Goal: Information Seeking & Learning: Learn about a topic

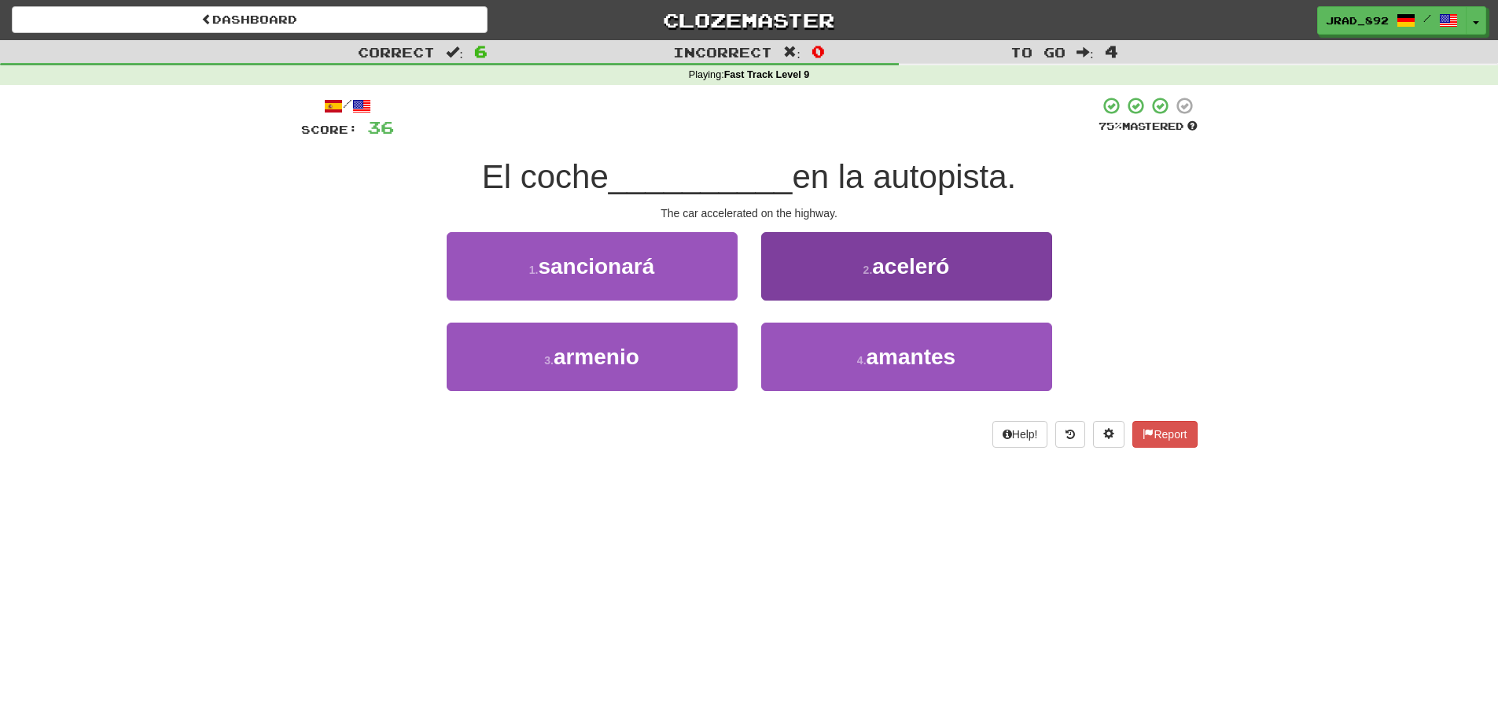
click at [896, 269] on span "aceleró" at bounding box center [910, 266] width 77 height 24
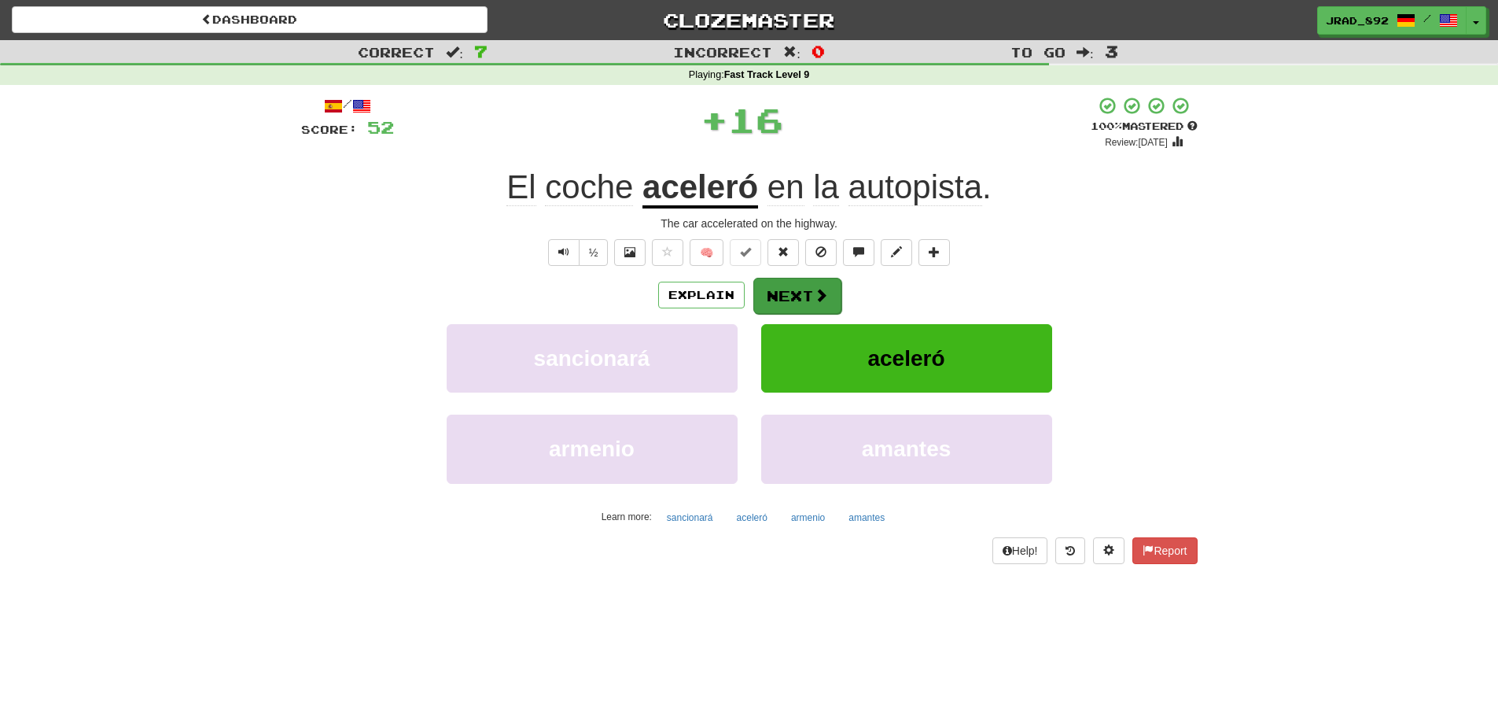
click at [802, 285] on button "Next" at bounding box center [797, 296] width 88 height 36
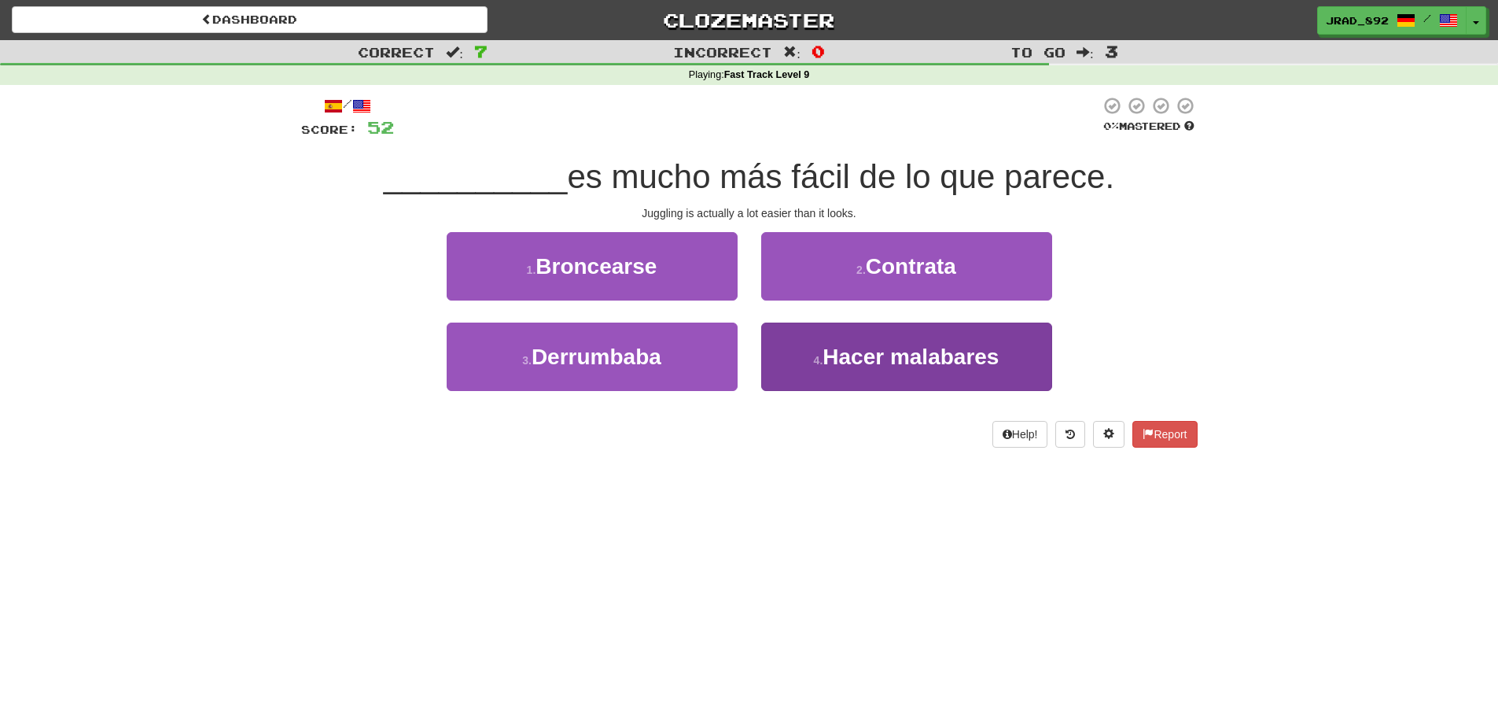
click at [913, 351] on span "Hacer malabares" at bounding box center [911, 356] width 176 height 24
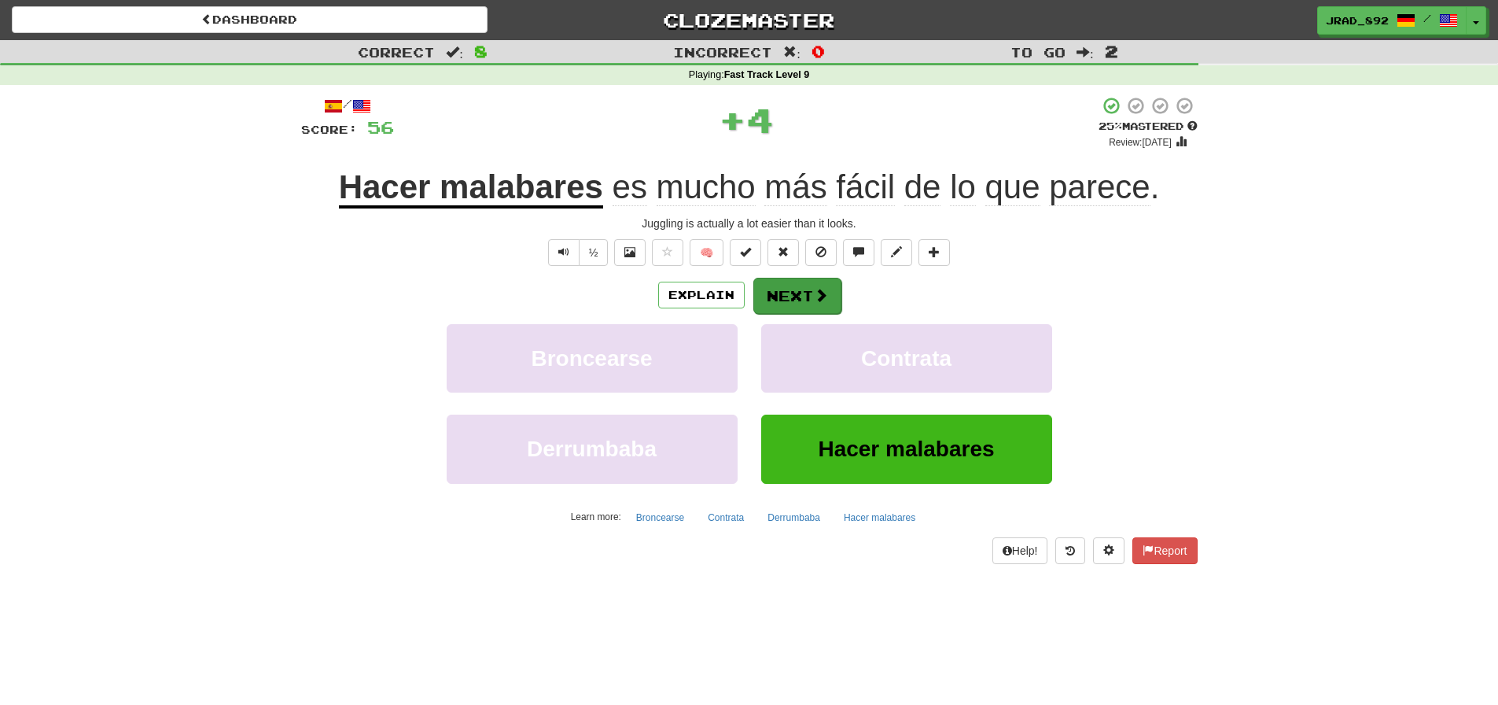
click at [794, 296] on button "Next" at bounding box center [797, 296] width 88 height 36
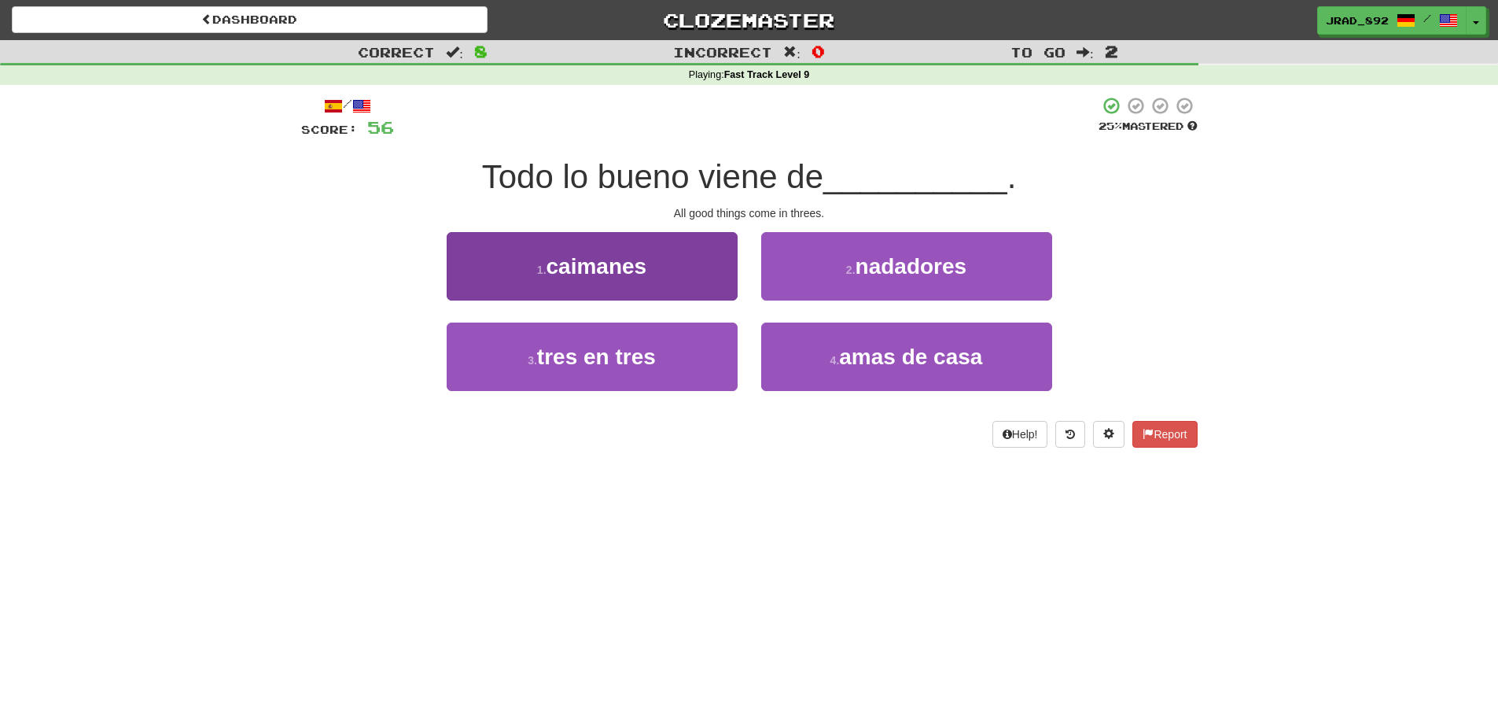
click at [663, 338] on button "3 . tres en tres" at bounding box center [592, 356] width 291 height 68
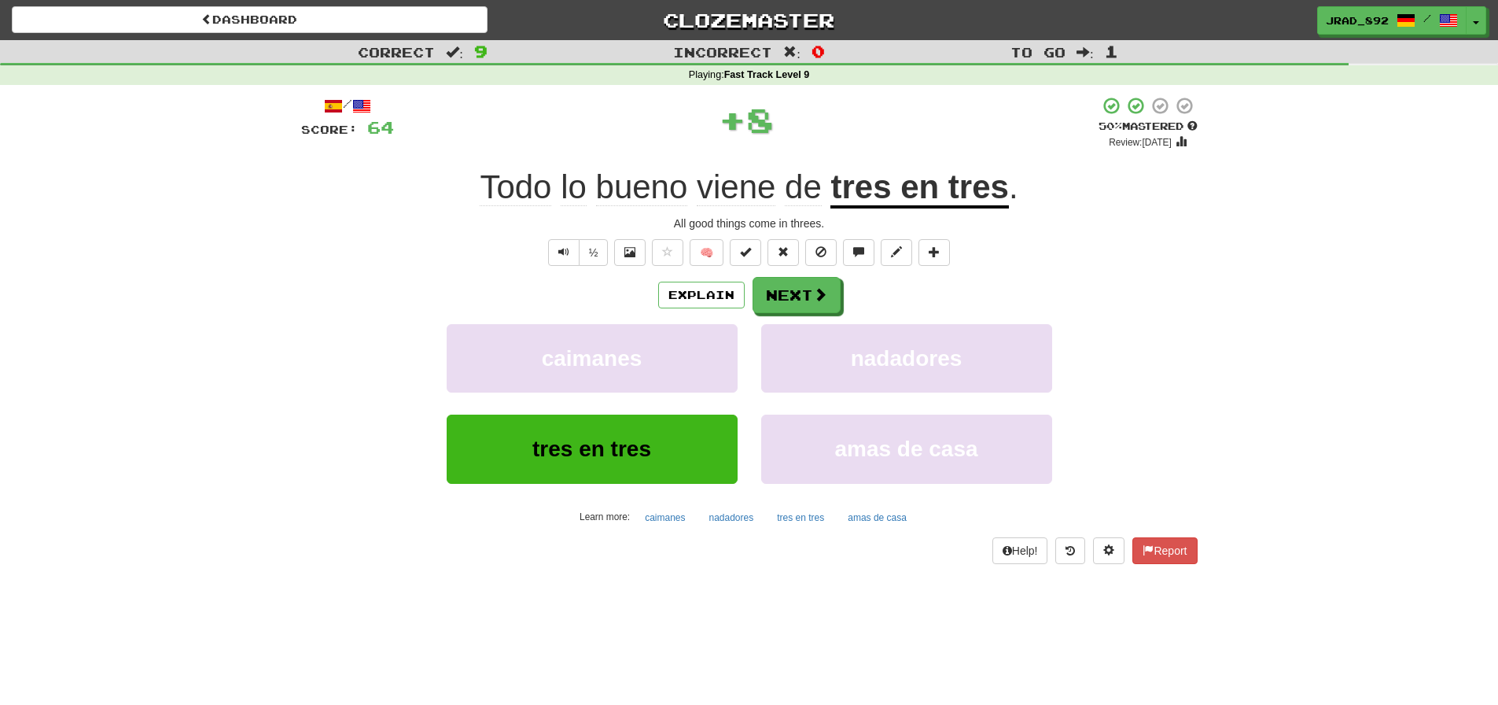
drag, startPoint x: 801, startPoint y: 300, endPoint x: 797, endPoint y: 224, distance: 76.4
click at [800, 298] on button "Next" at bounding box center [797, 295] width 88 height 36
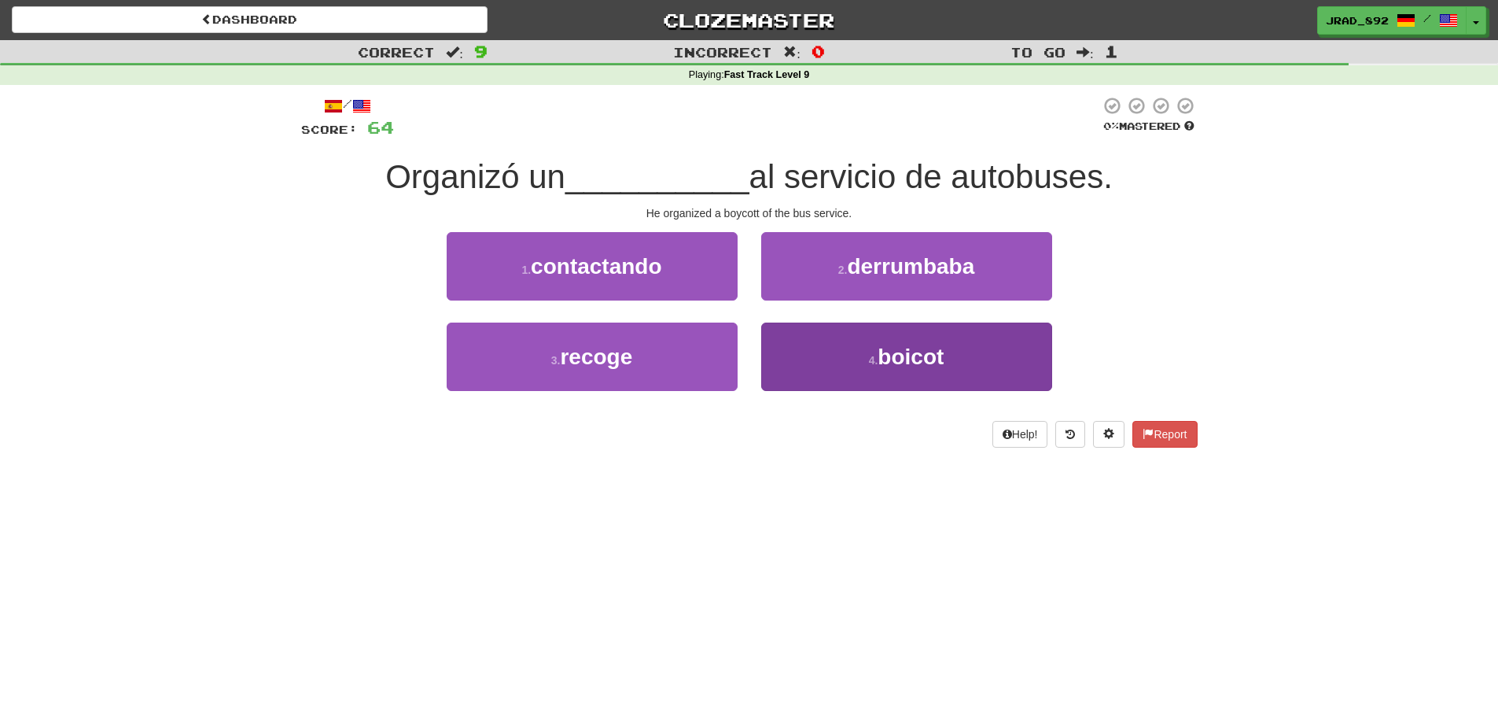
click at [907, 365] on span "boicot" at bounding box center [911, 356] width 66 height 24
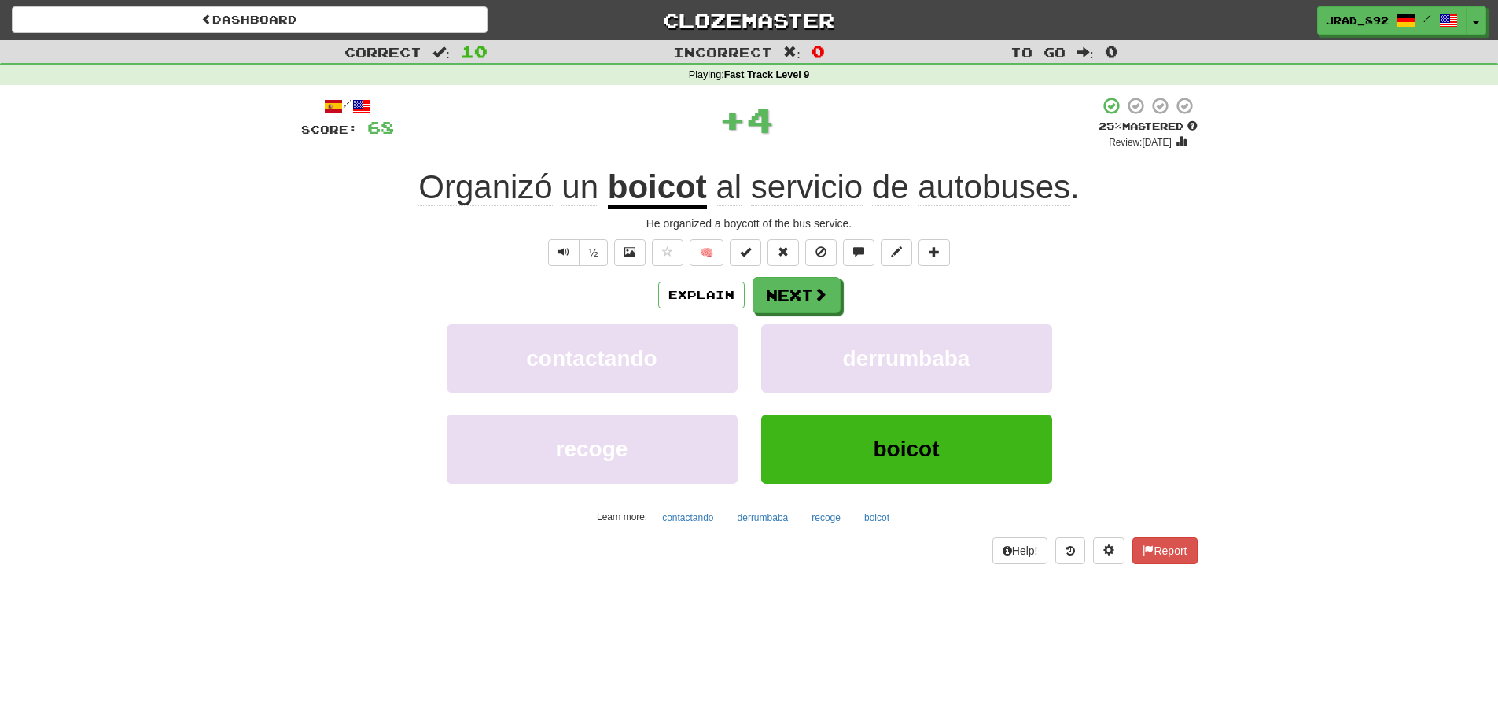
drag, startPoint x: 793, startPoint y: 298, endPoint x: 800, endPoint y: 288, distance: 12.4
click at [793, 297] on button "Next" at bounding box center [797, 295] width 88 height 36
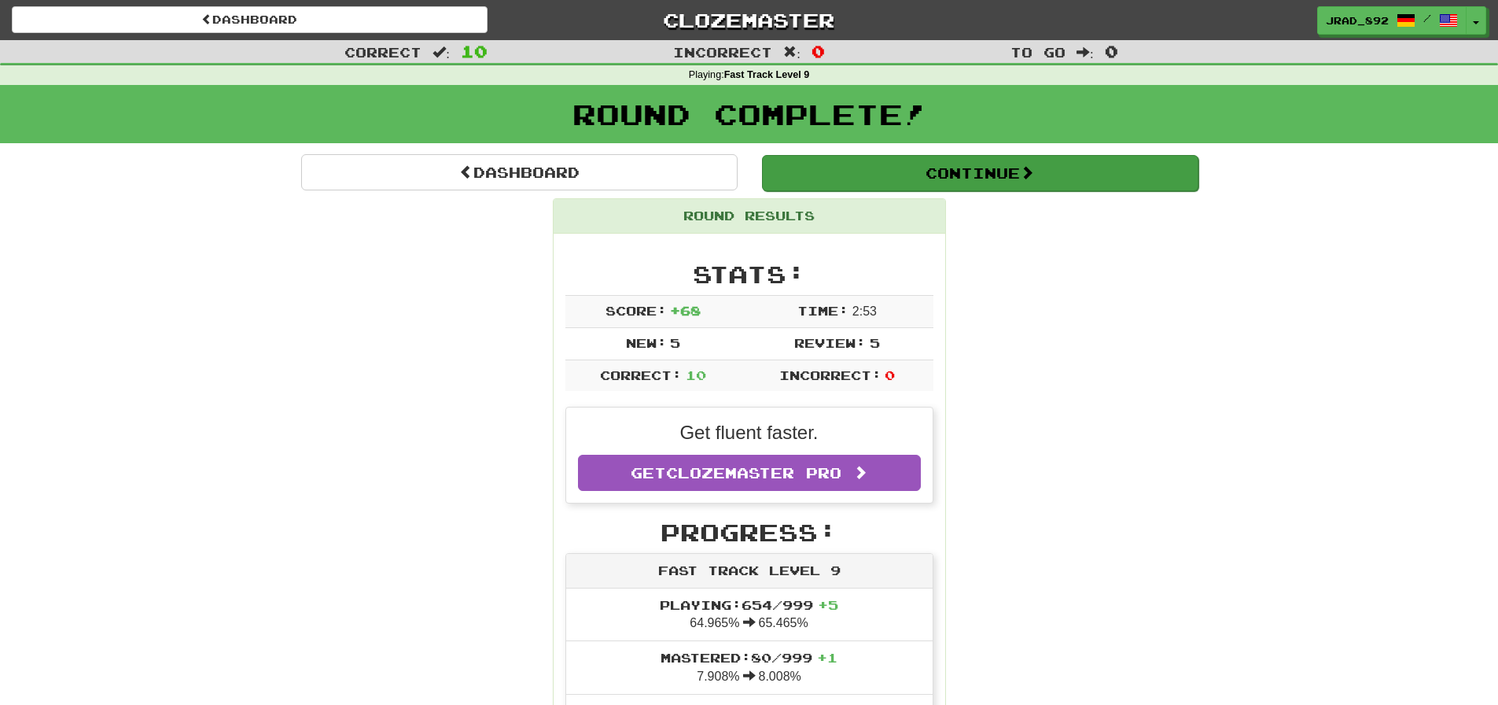
click at [948, 164] on button "Continue" at bounding box center [980, 173] width 436 height 36
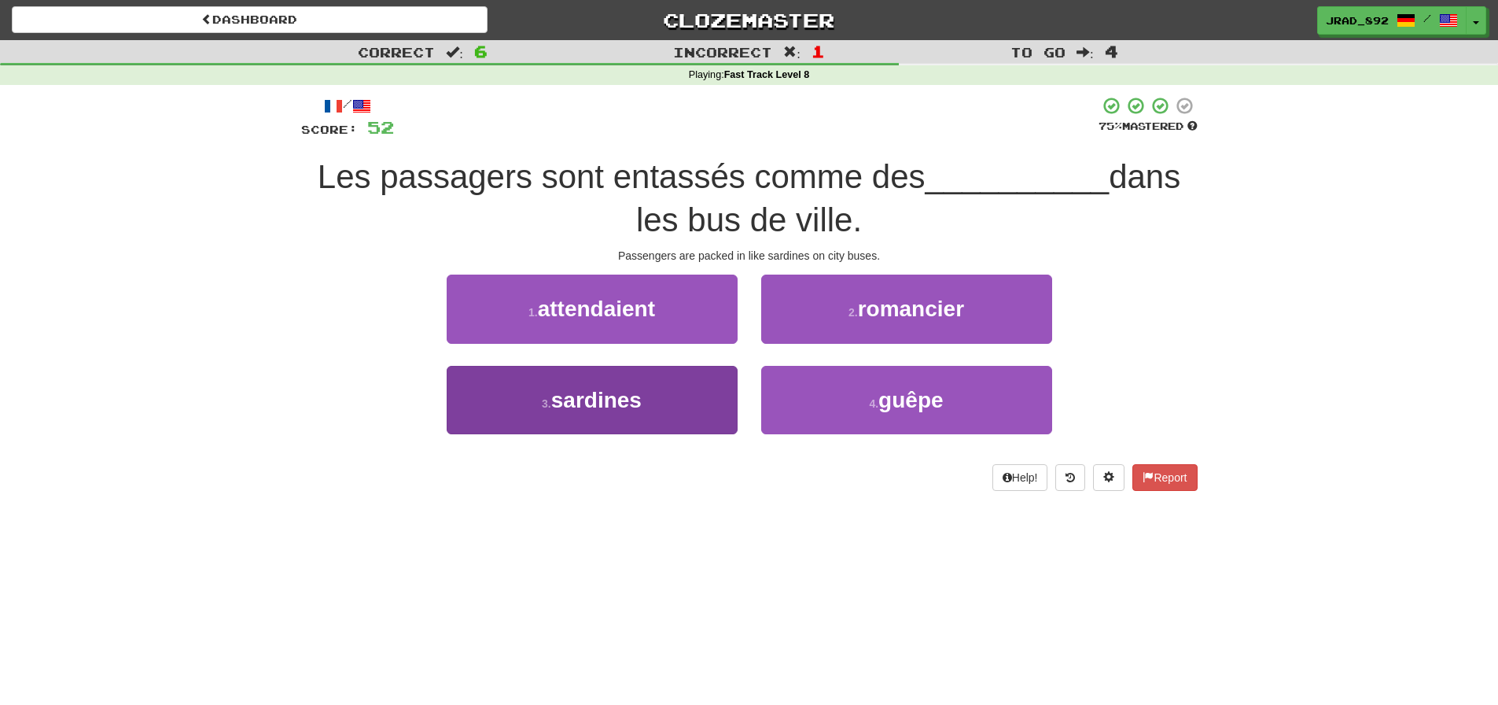
click at [633, 381] on button "3 . sardines" at bounding box center [592, 400] width 291 height 68
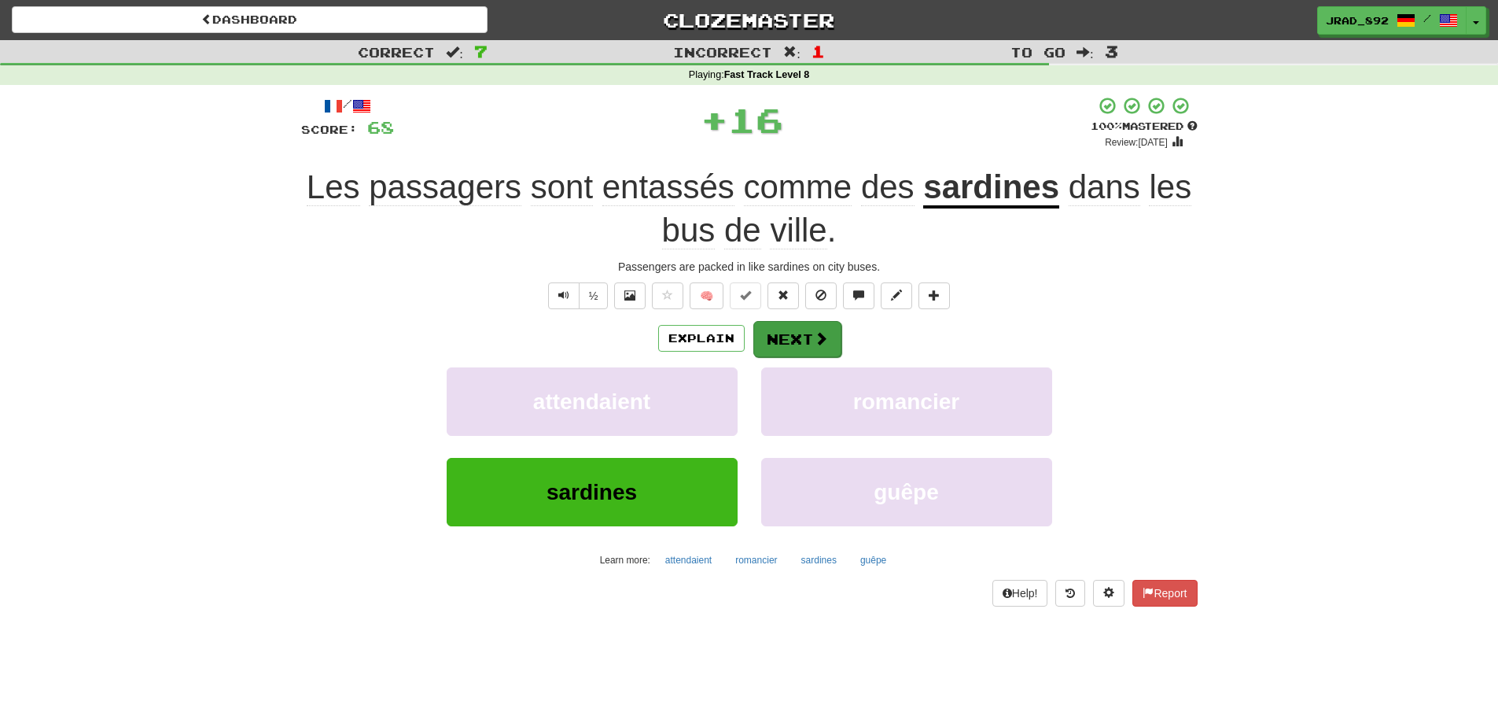
click at [785, 340] on button "Next" at bounding box center [797, 339] width 88 height 36
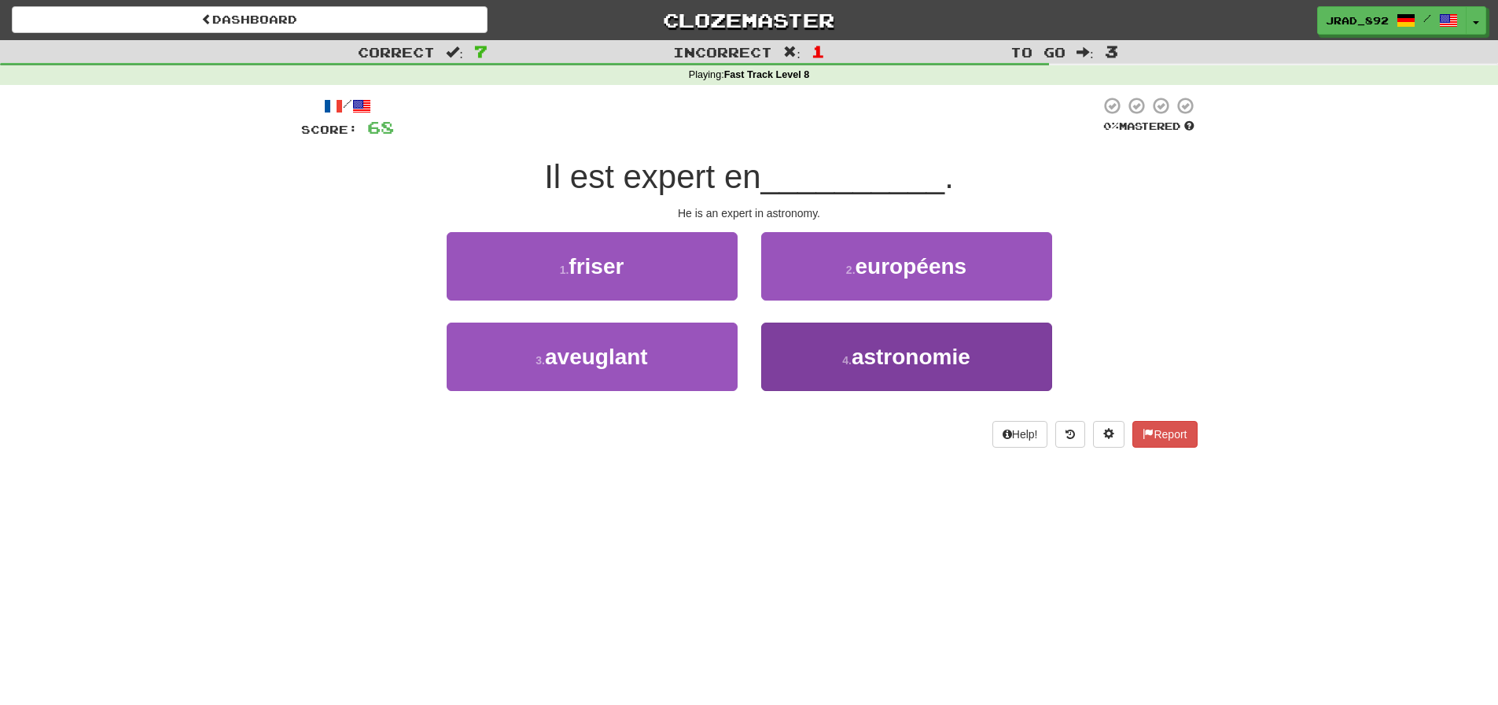
click at [907, 347] on span "astronomie" at bounding box center [911, 356] width 119 height 24
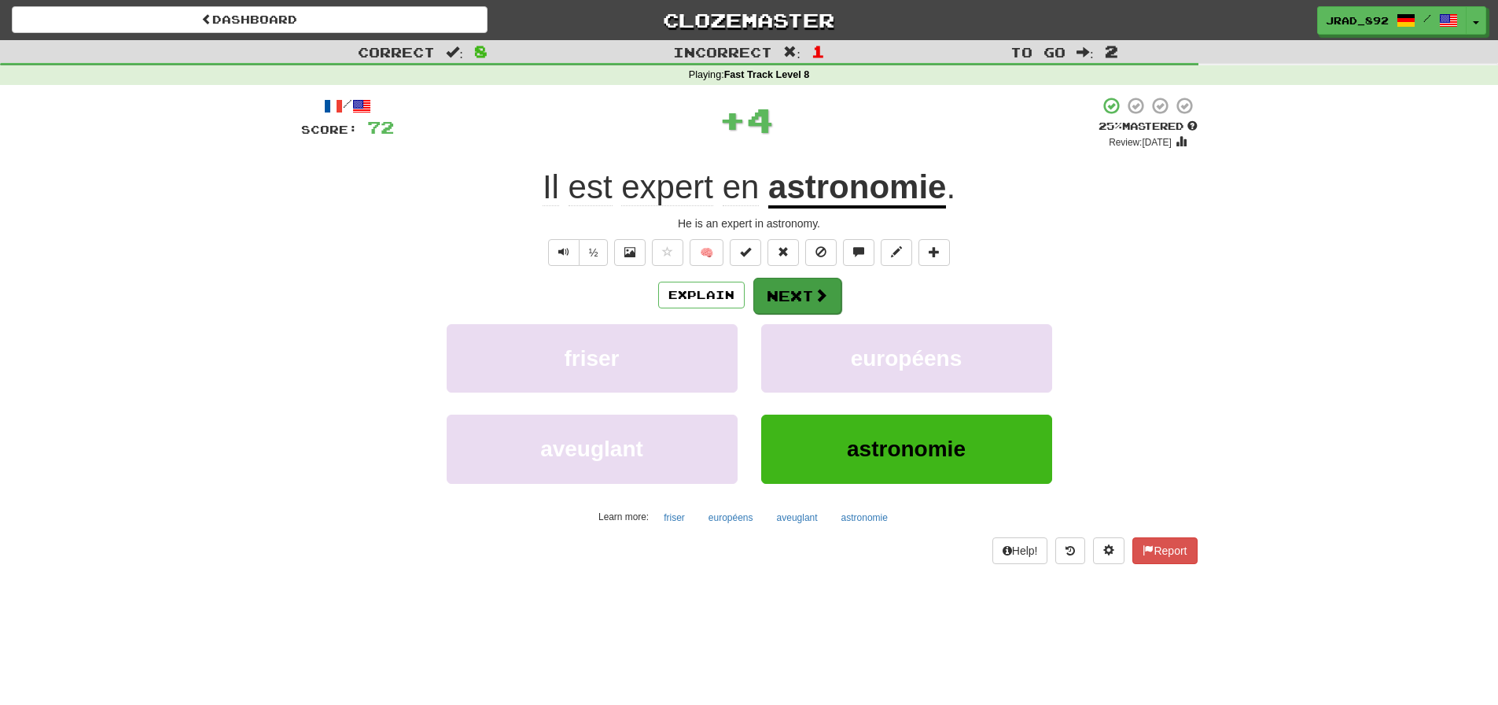
click at [808, 294] on button "Next" at bounding box center [797, 296] width 88 height 36
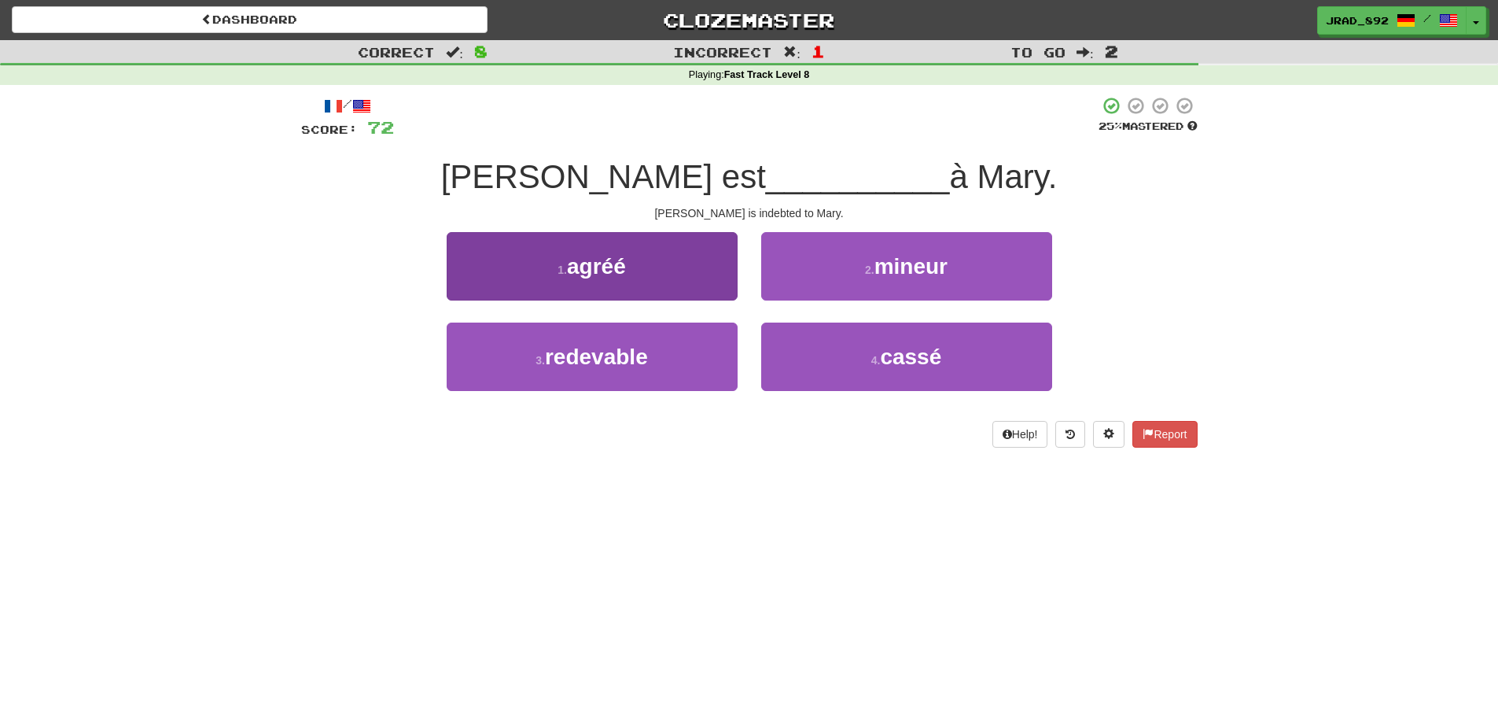
click at [640, 327] on button "3 . redevable" at bounding box center [592, 356] width 291 height 68
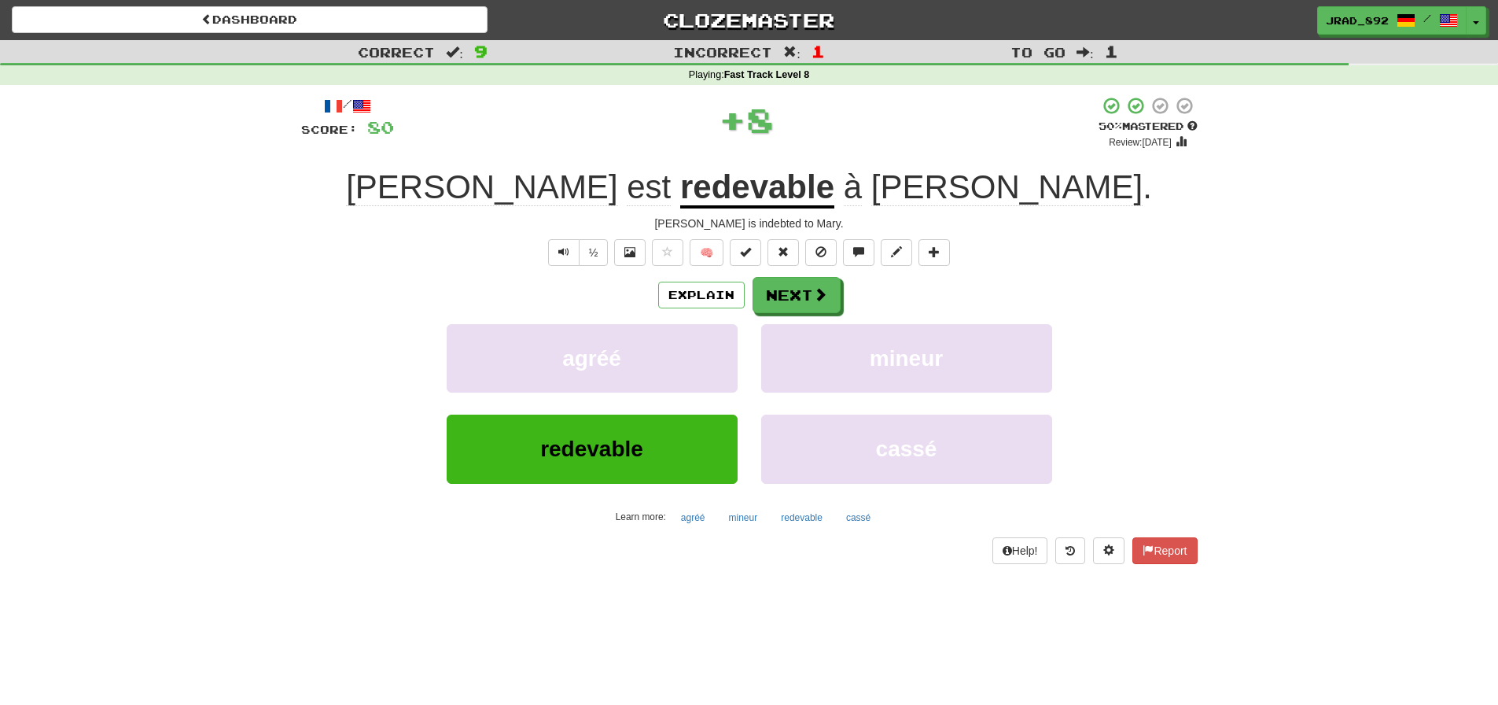
drag, startPoint x: 792, startPoint y: 297, endPoint x: 812, endPoint y: 196, distance: 103.3
click at [794, 289] on button "Next" at bounding box center [797, 295] width 88 height 36
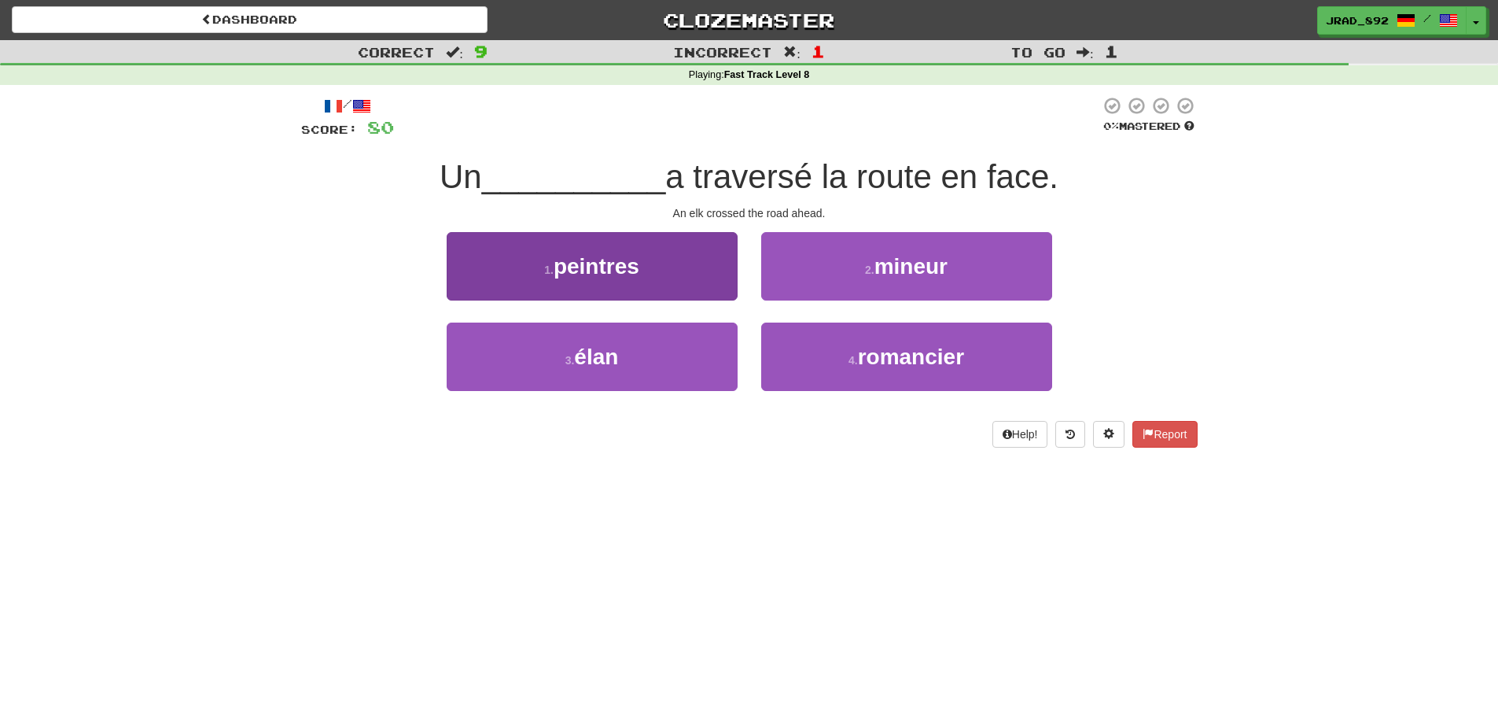
drag, startPoint x: 620, startPoint y: 346, endPoint x: 646, endPoint y: 342, distance: 26.2
click at [618, 345] on span "élan" at bounding box center [596, 356] width 44 height 24
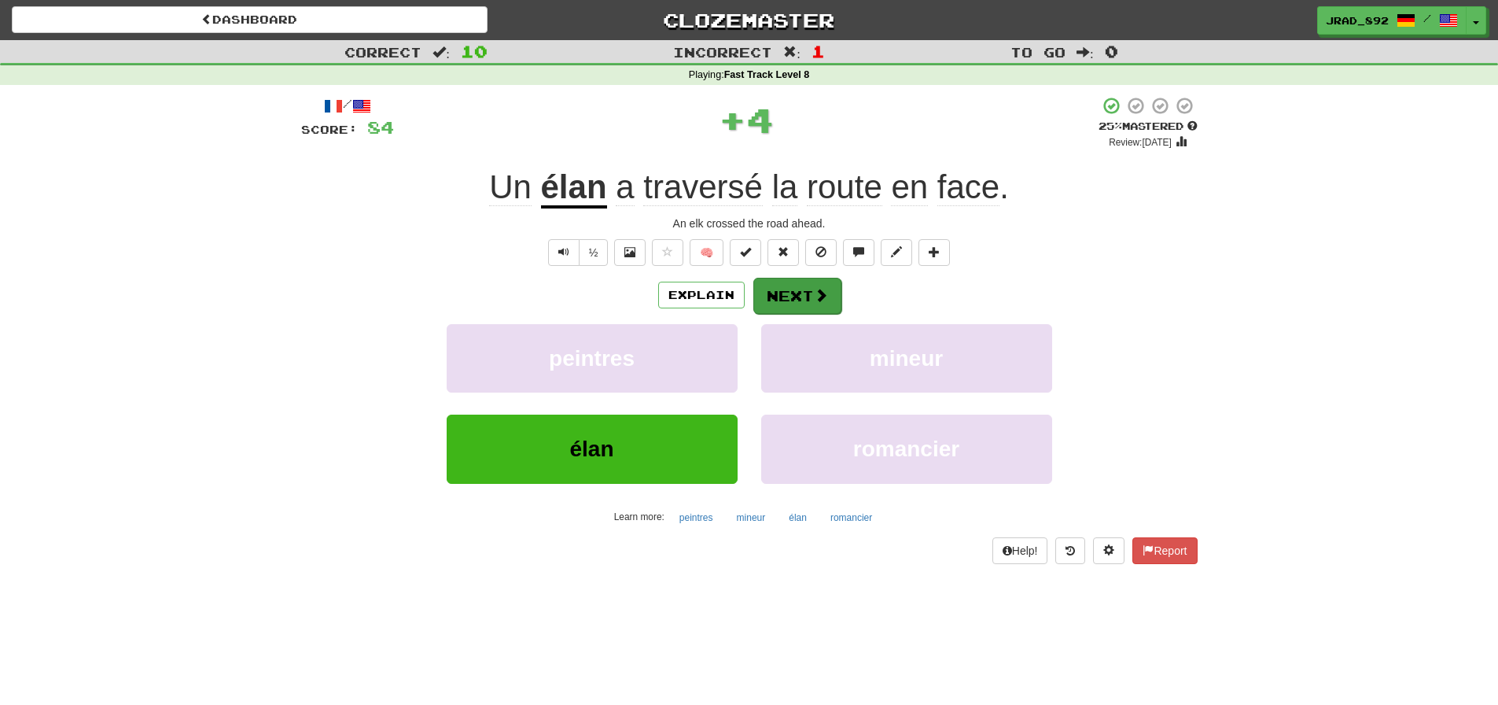
click at [812, 284] on button "Next" at bounding box center [797, 296] width 88 height 36
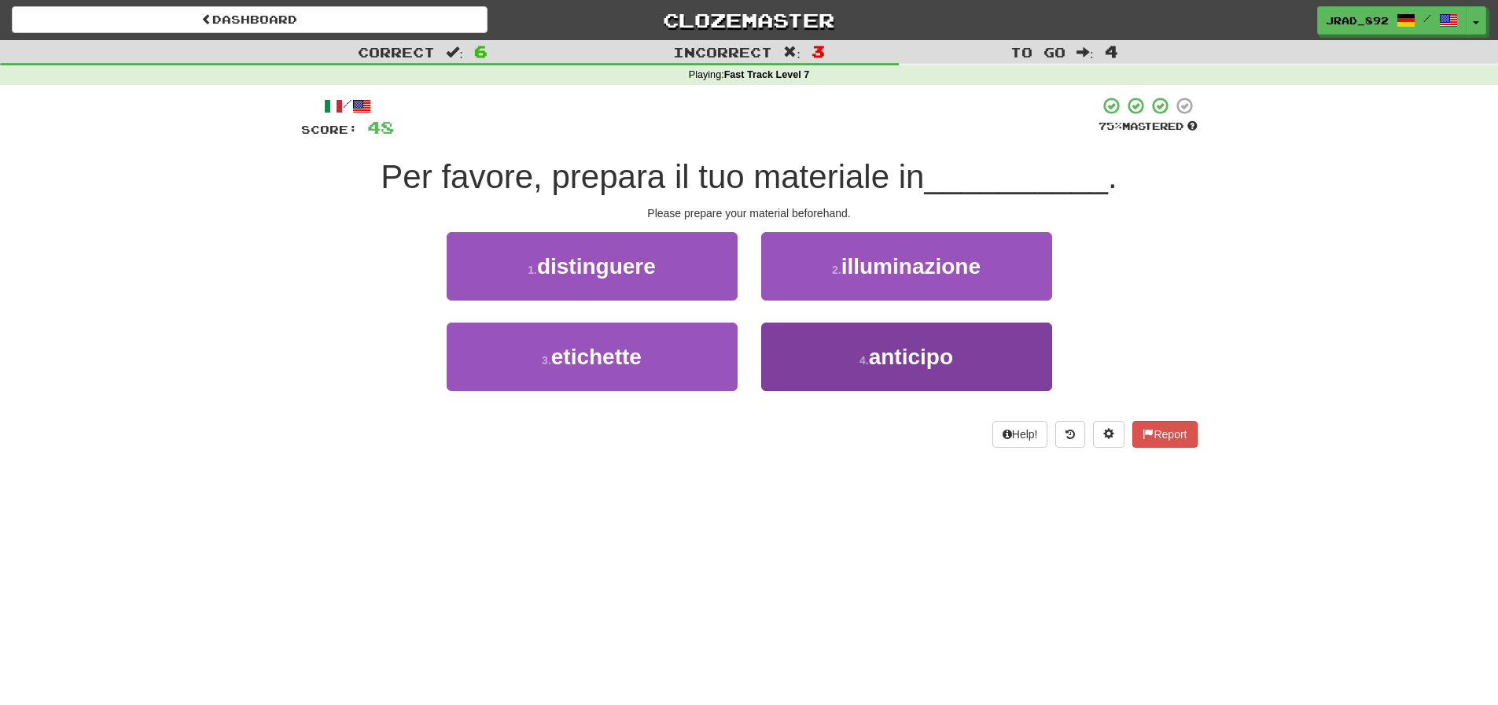
click at [886, 346] on span "anticipo" at bounding box center [911, 356] width 84 height 24
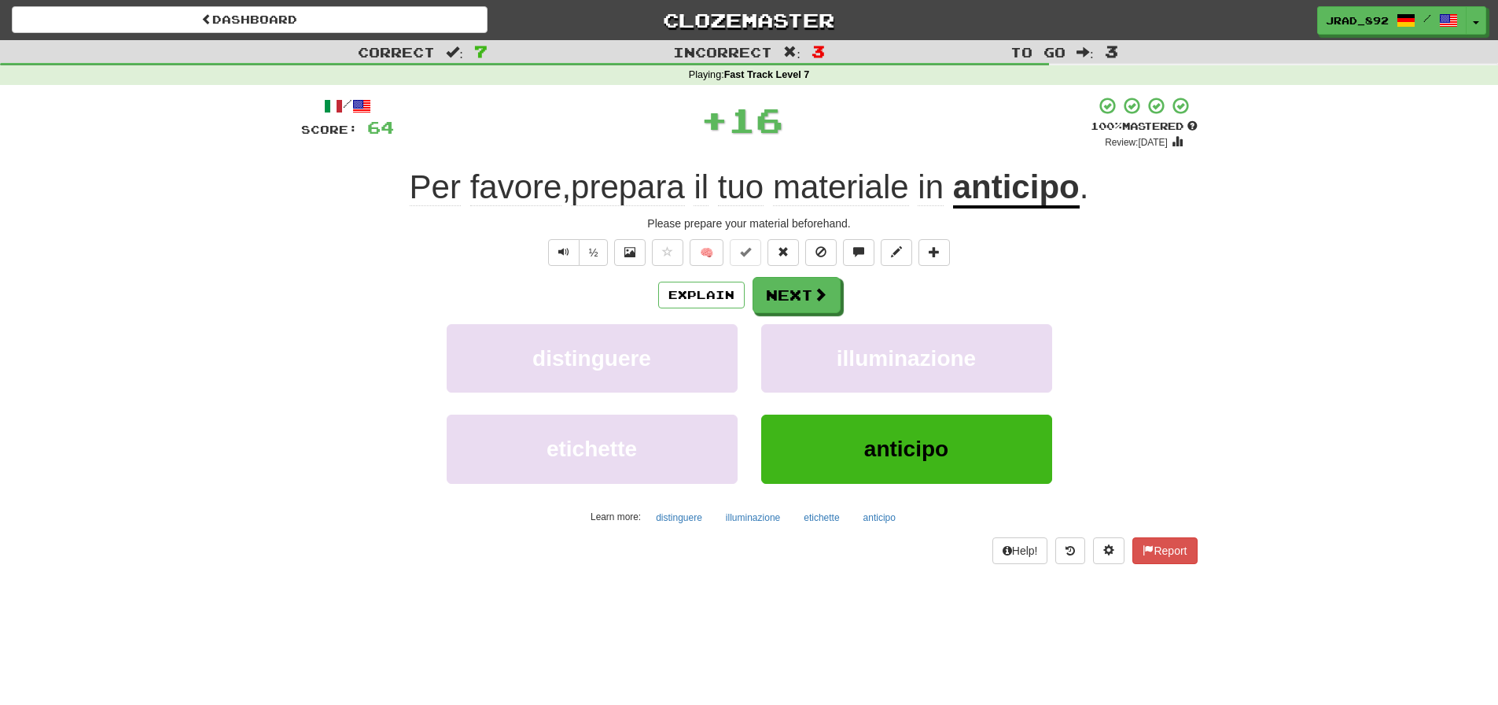
drag, startPoint x: 800, startPoint y: 295, endPoint x: 837, endPoint y: 115, distance: 183.8
click at [800, 295] on button "Next" at bounding box center [797, 295] width 88 height 36
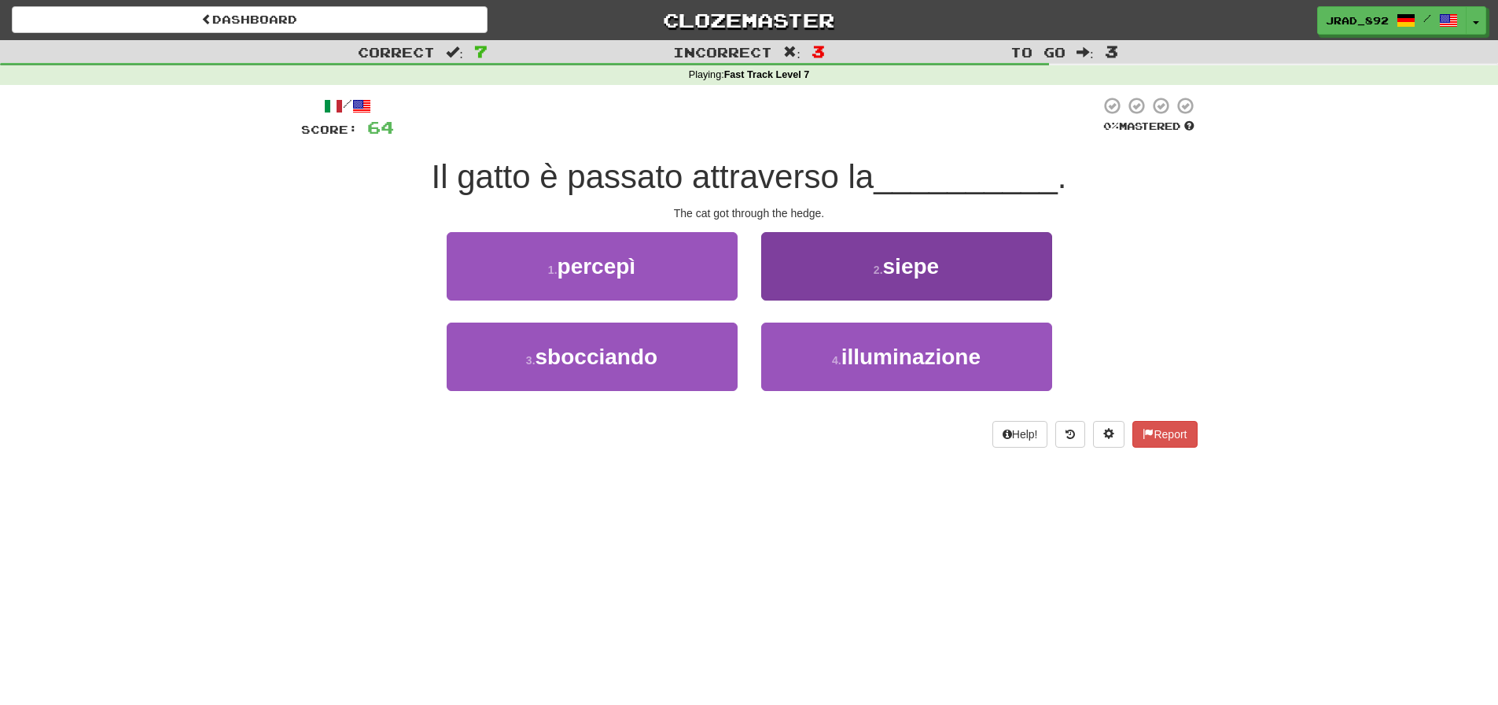
click at [889, 257] on span "siepe" at bounding box center [911, 266] width 57 height 24
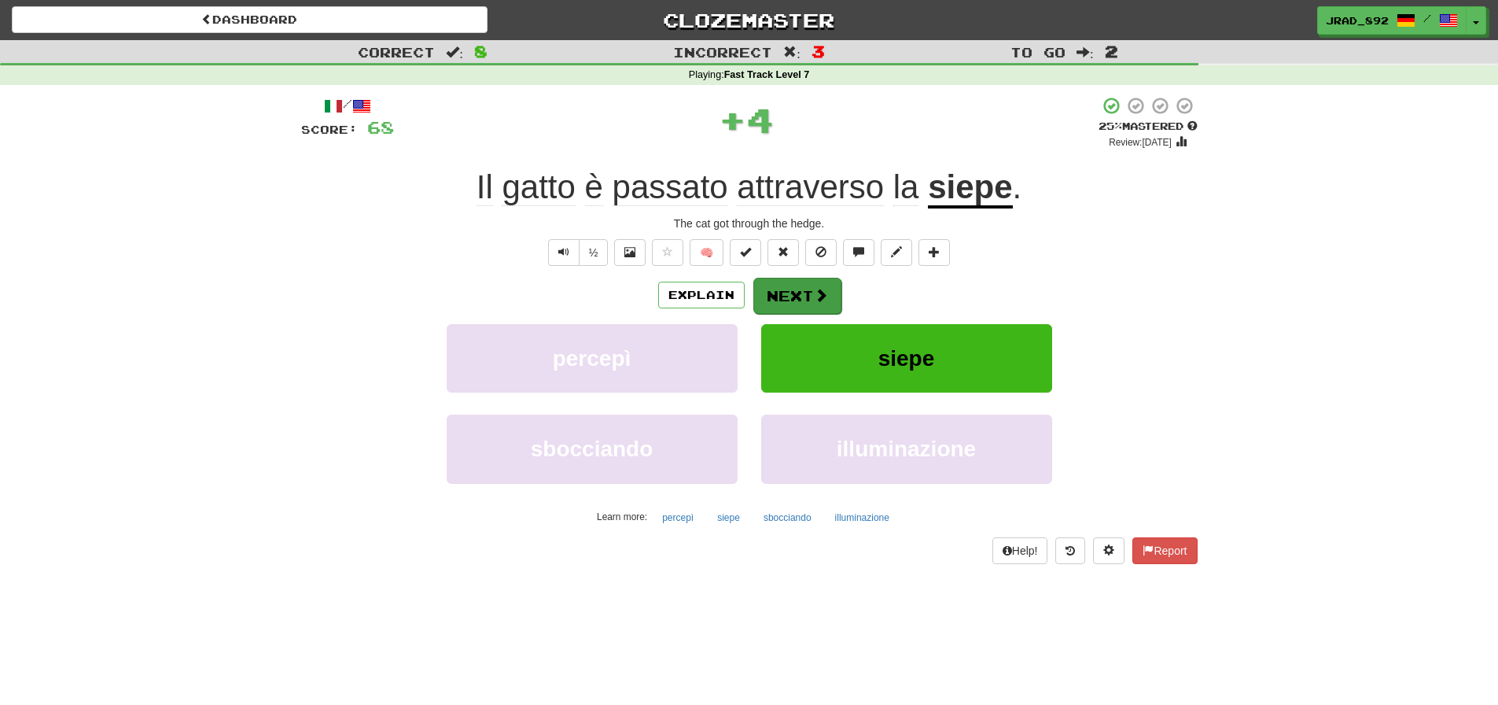
click at [796, 292] on button "Next" at bounding box center [797, 296] width 88 height 36
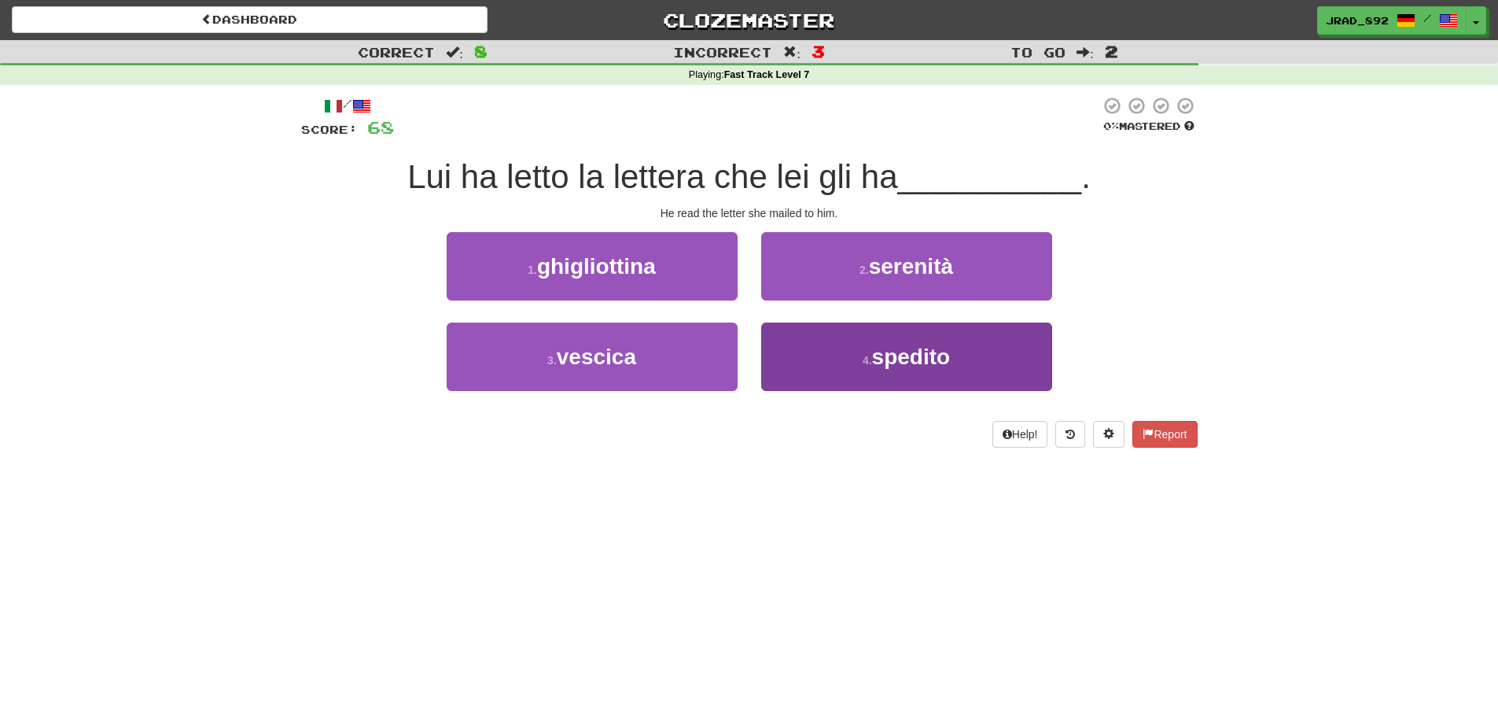
click at [864, 360] on small "4 ." at bounding box center [867, 360] width 9 height 13
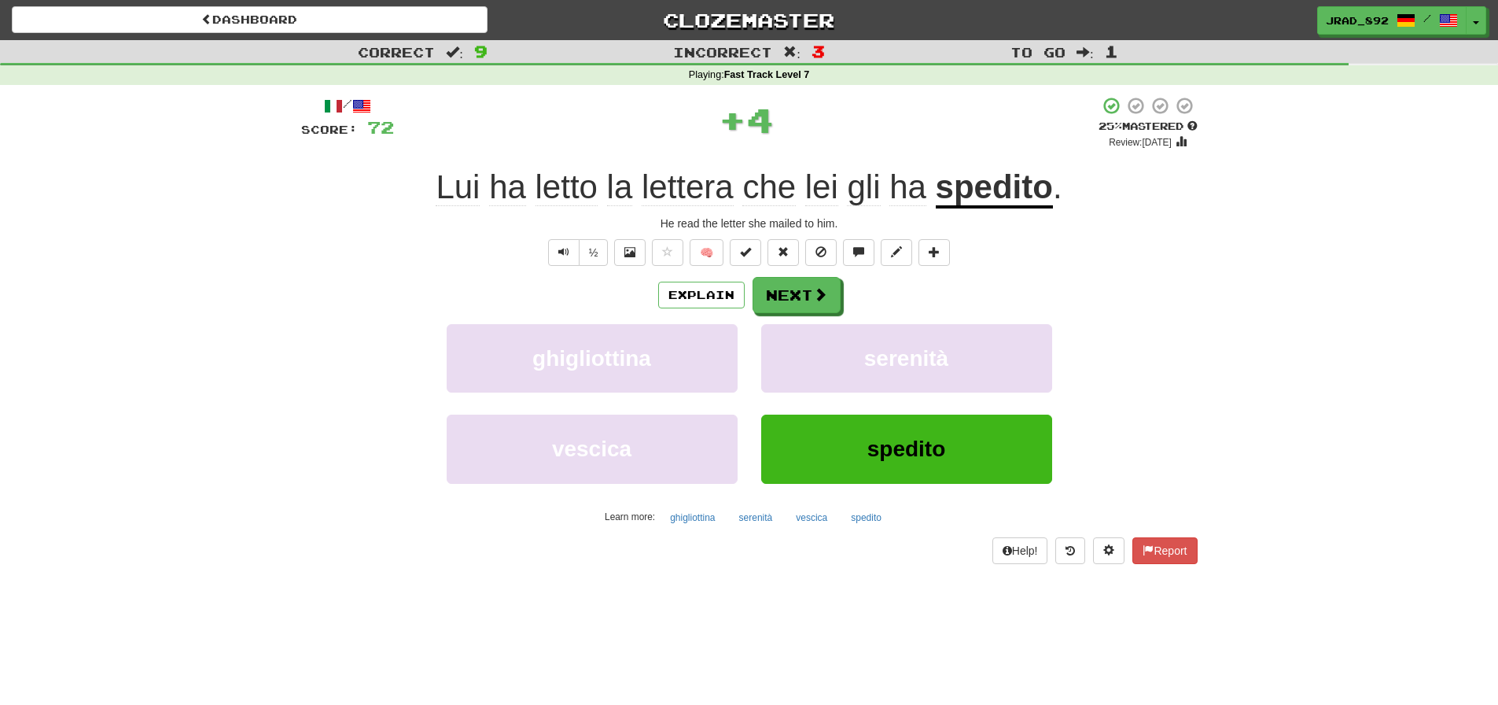
drag, startPoint x: 785, startPoint y: 306, endPoint x: 867, endPoint y: 193, distance: 139.5
click at [784, 304] on button "Next" at bounding box center [797, 295] width 88 height 36
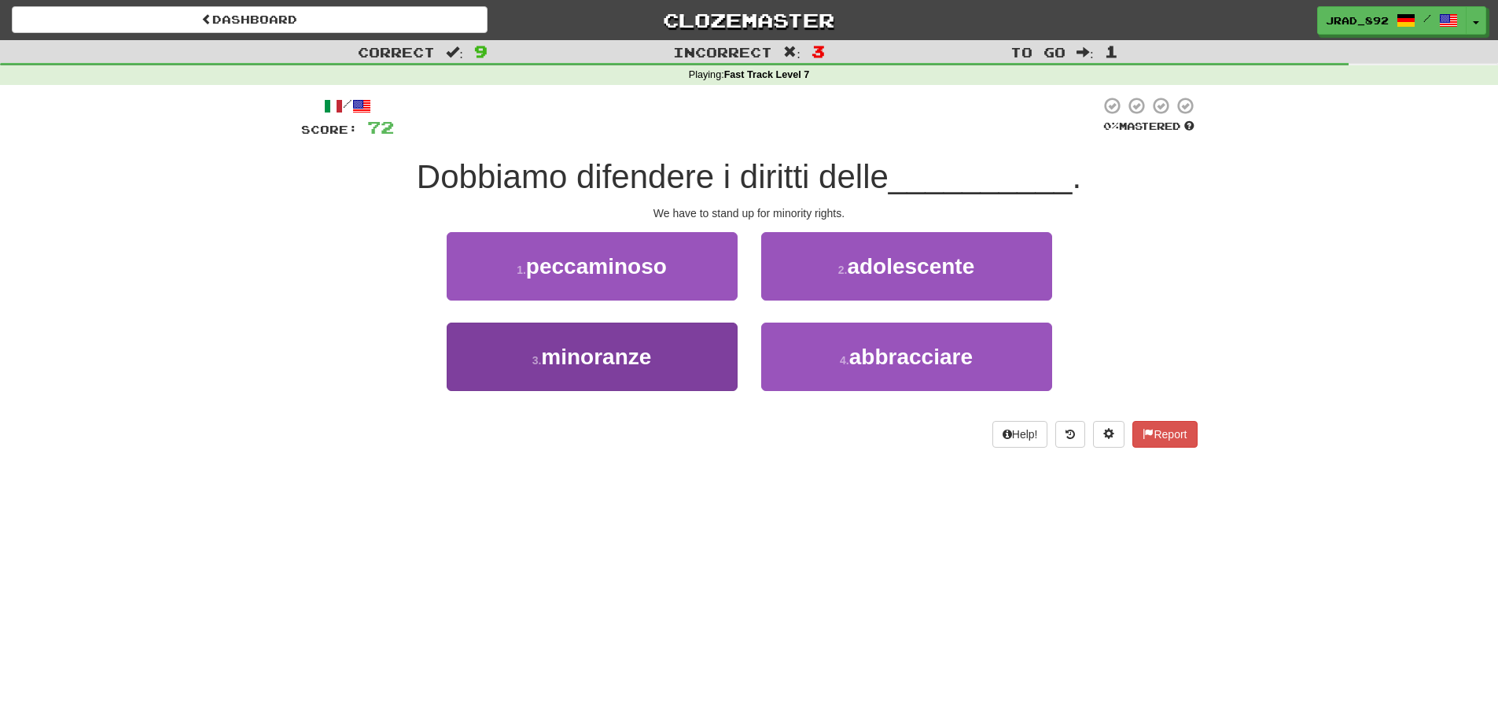
click at [602, 354] on span "minoranze" at bounding box center [596, 356] width 110 height 24
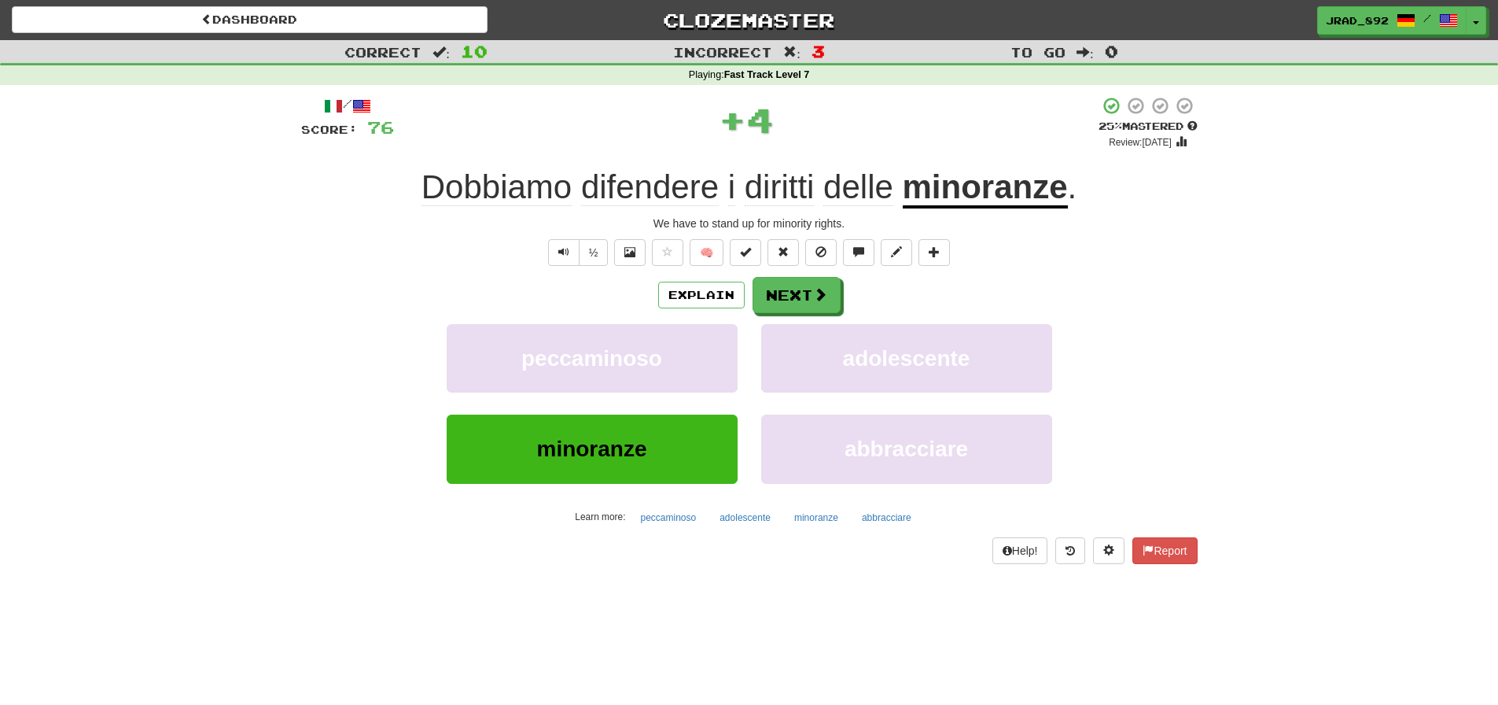
drag, startPoint x: 809, startPoint y: 285, endPoint x: 833, endPoint y: 274, distance: 26.4
click at [809, 285] on button "Next" at bounding box center [797, 295] width 88 height 36
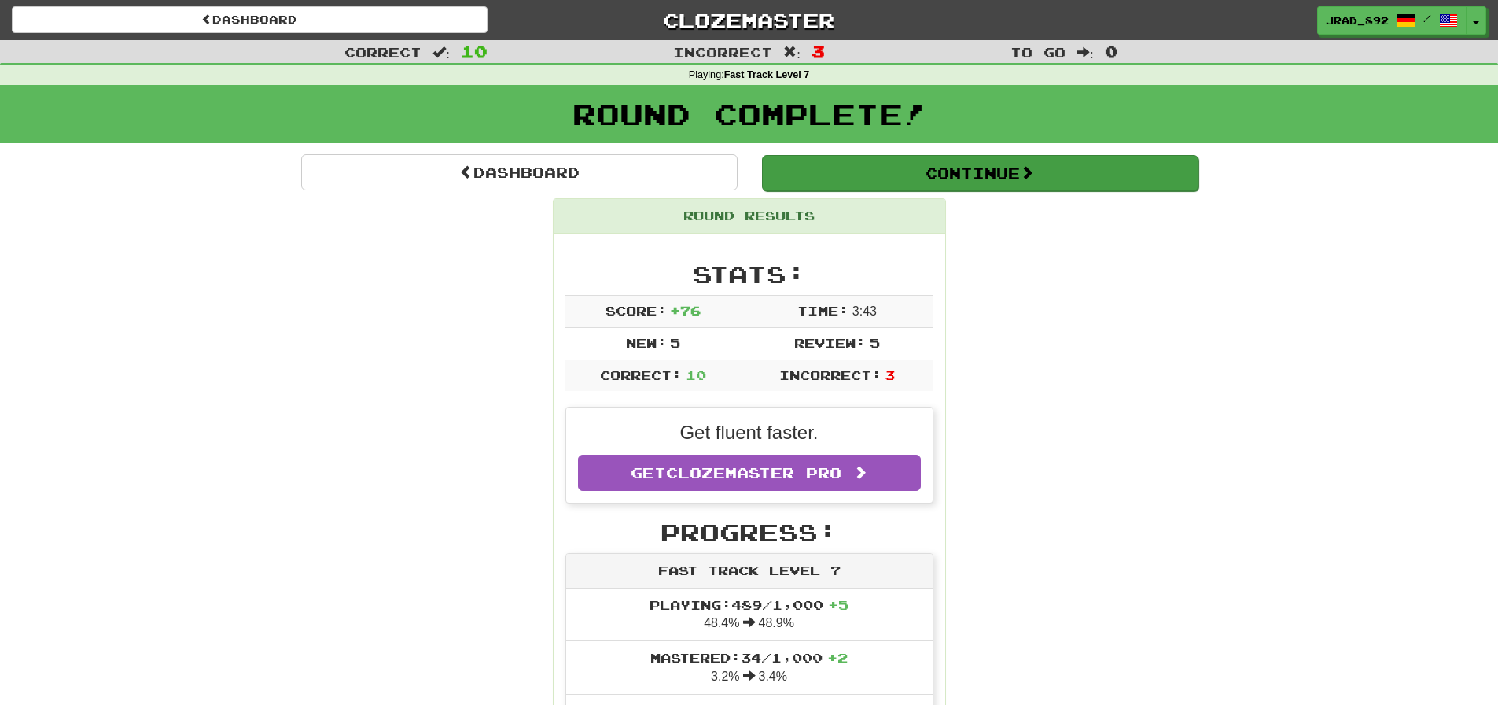
click at [937, 173] on button "Continue" at bounding box center [980, 173] width 436 height 36
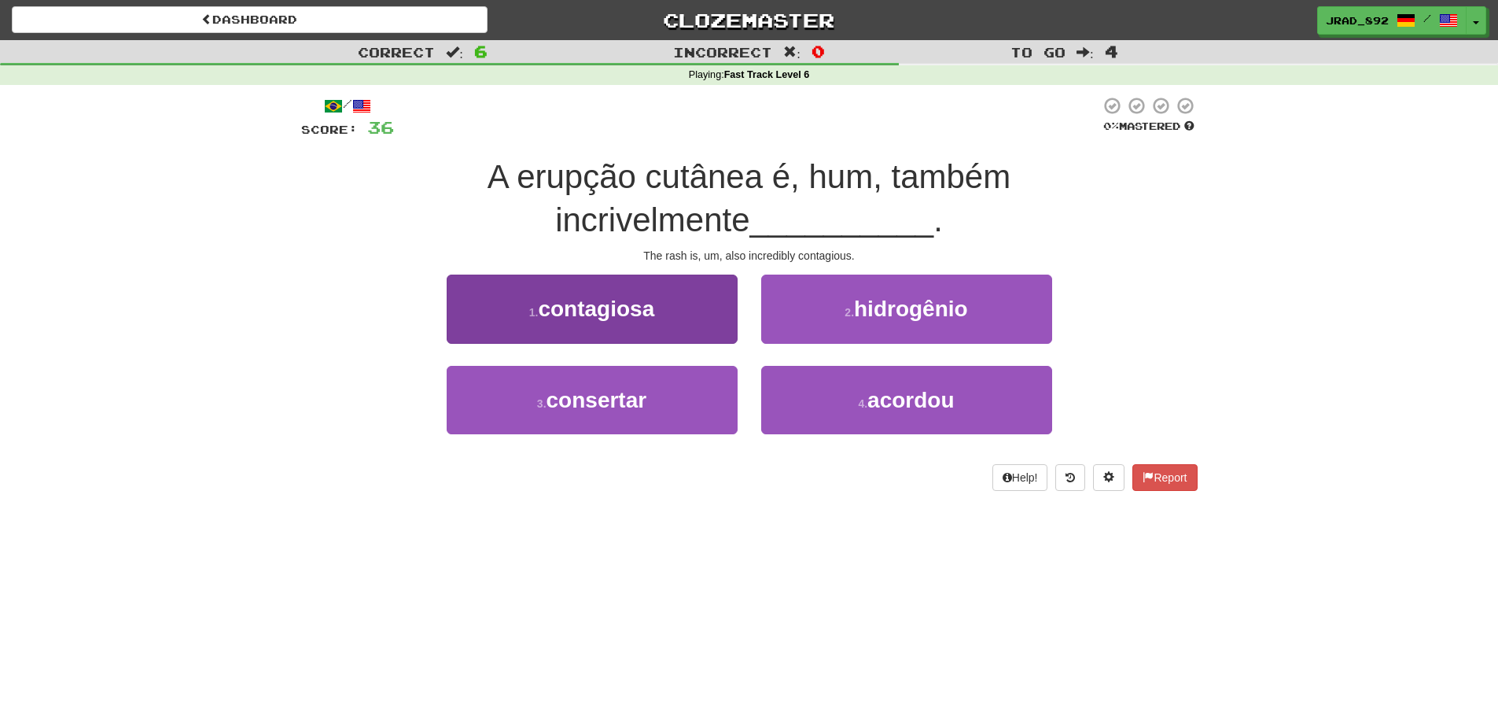
click at [598, 313] on span "contagiosa" at bounding box center [596, 308] width 116 height 24
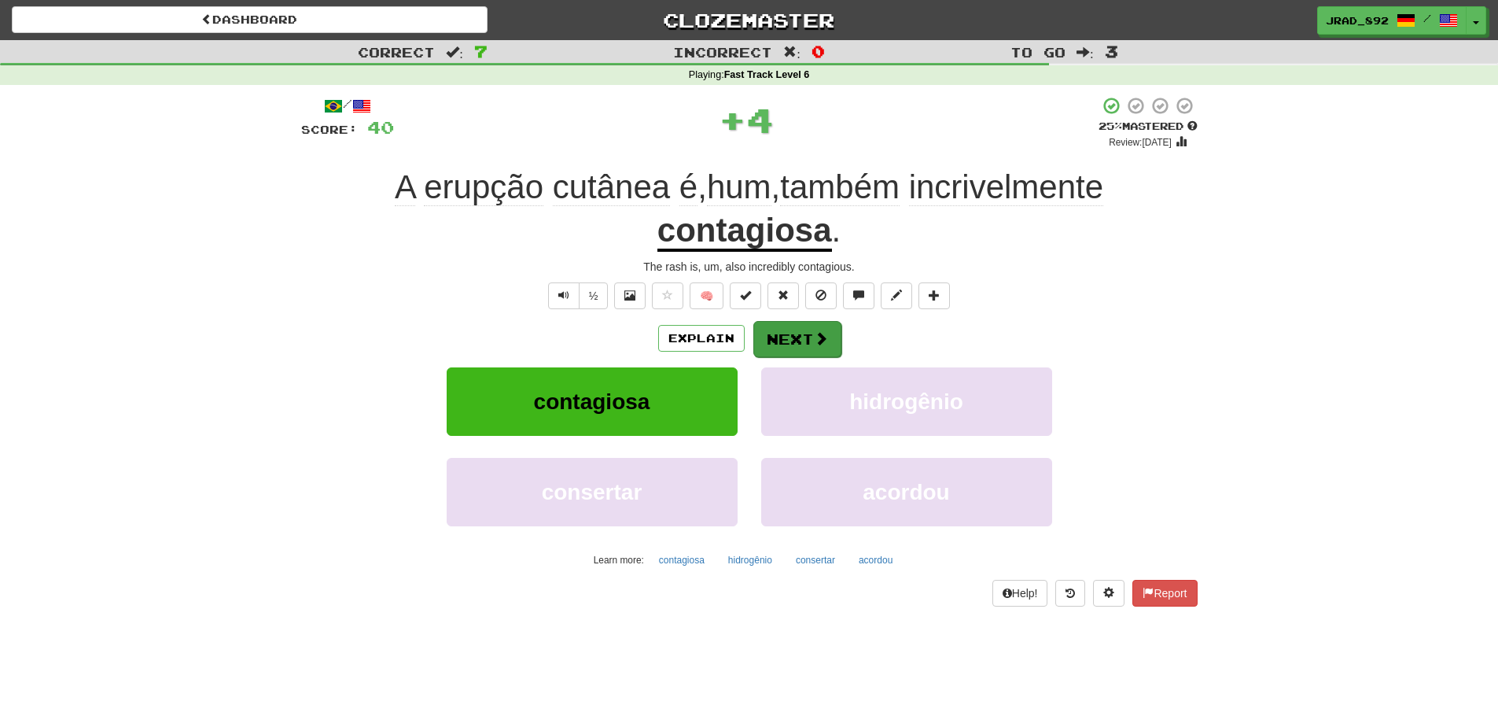
click at [786, 339] on button "Next" at bounding box center [797, 339] width 88 height 36
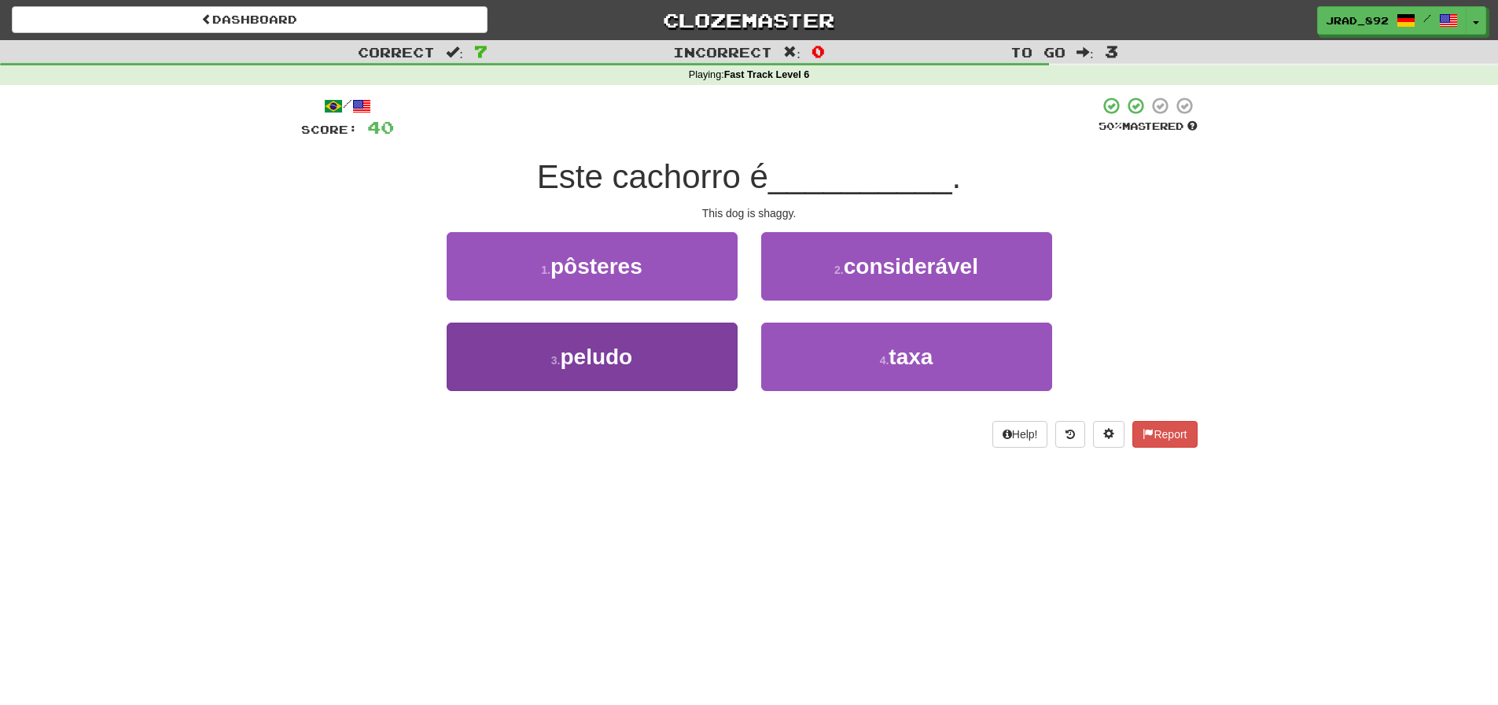
click at [636, 353] on button "3 . peludo" at bounding box center [592, 356] width 291 height 68
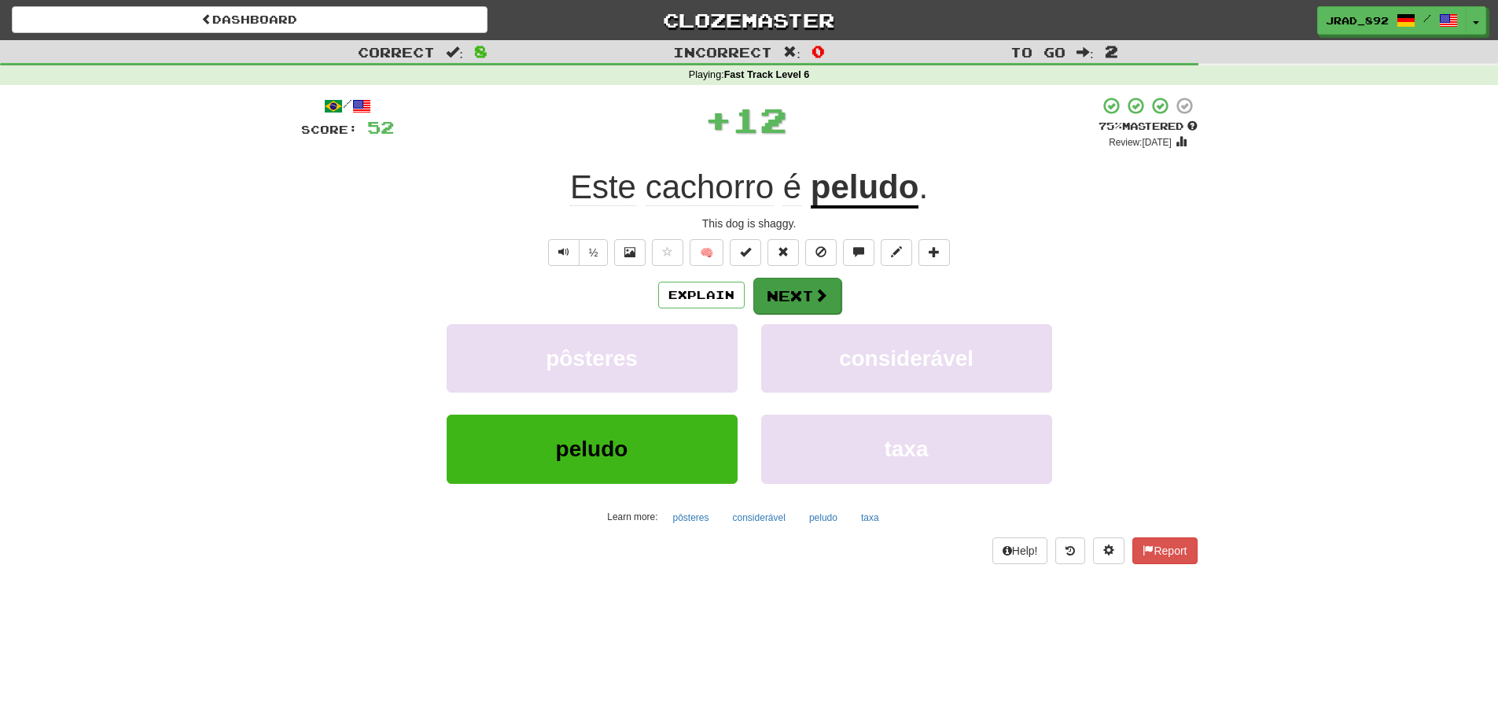
click at [771, 289] on button "Next" at bounding box center [797, 296] width 88 height 36
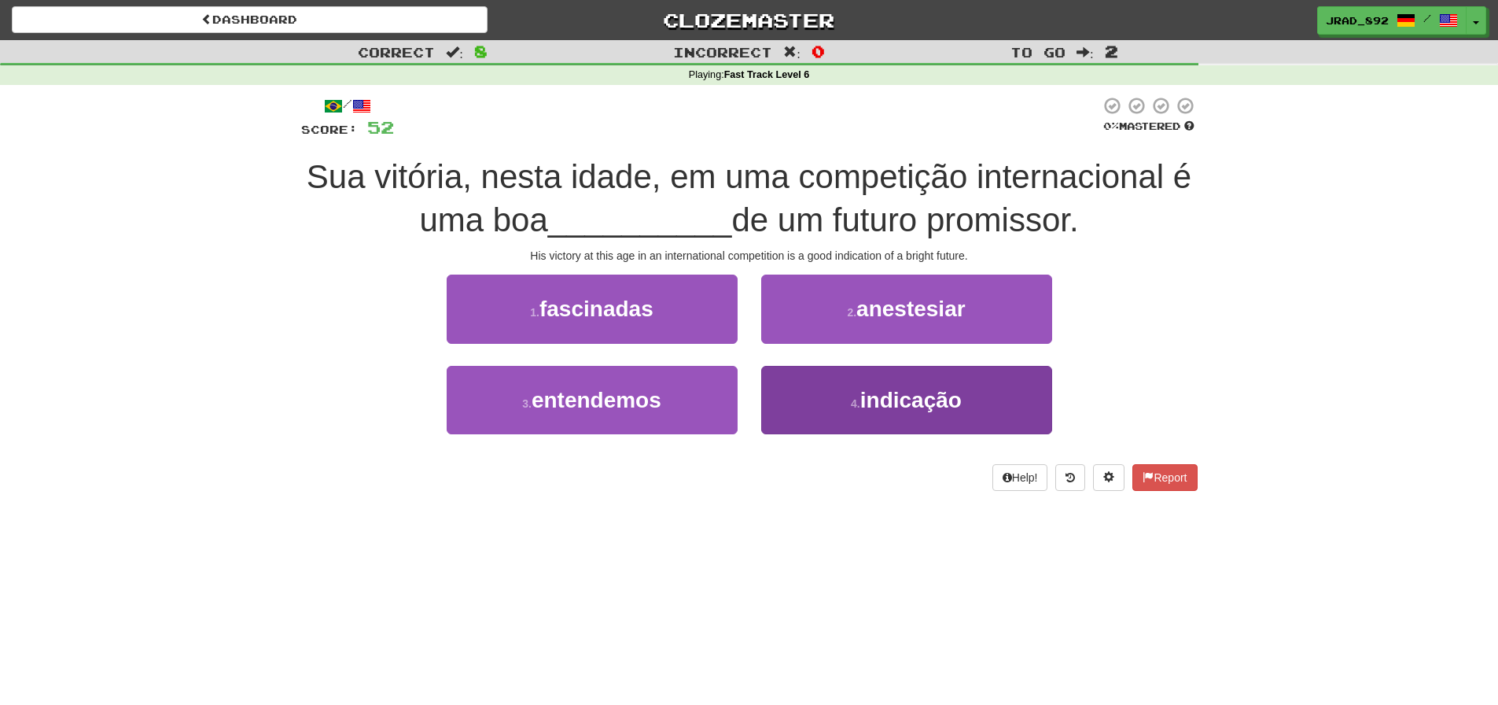
click at [870, 397] on span "indicação" at bounding box center [910, 400] width 101 height 24
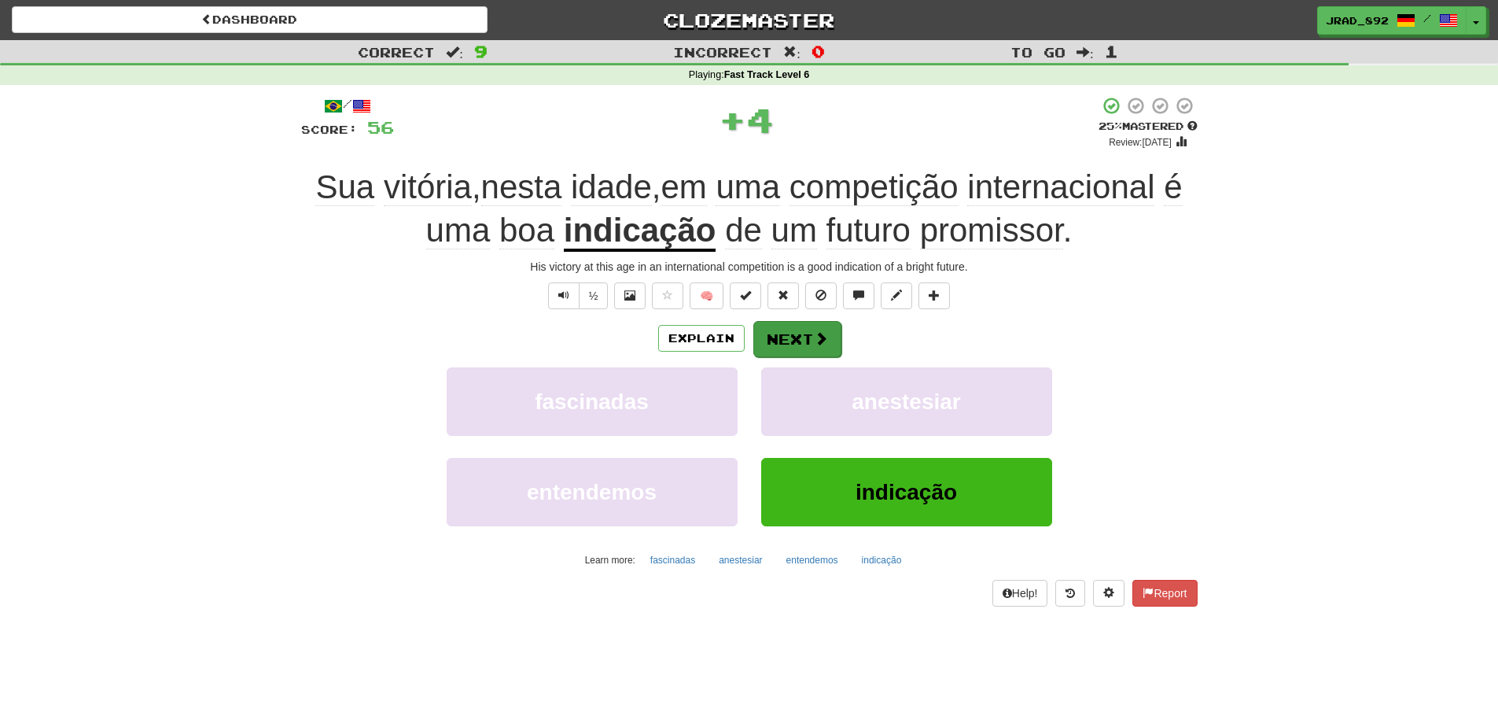
click at [806, 346] on button "Next" at bounding box center [797, 339] width 88 height 36
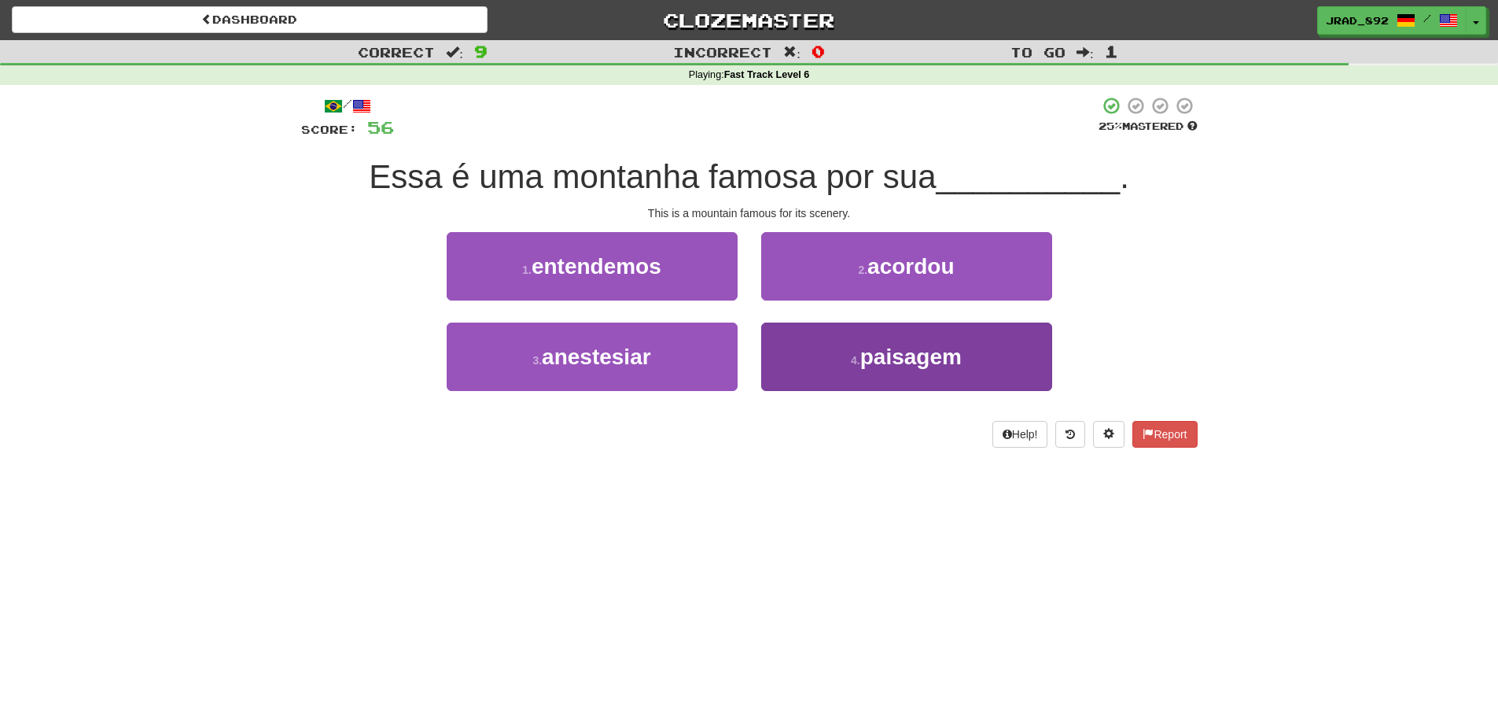
click at [842, 362] on button "4 . paisagem" at bounding box center [906, 356] width 291 height 68
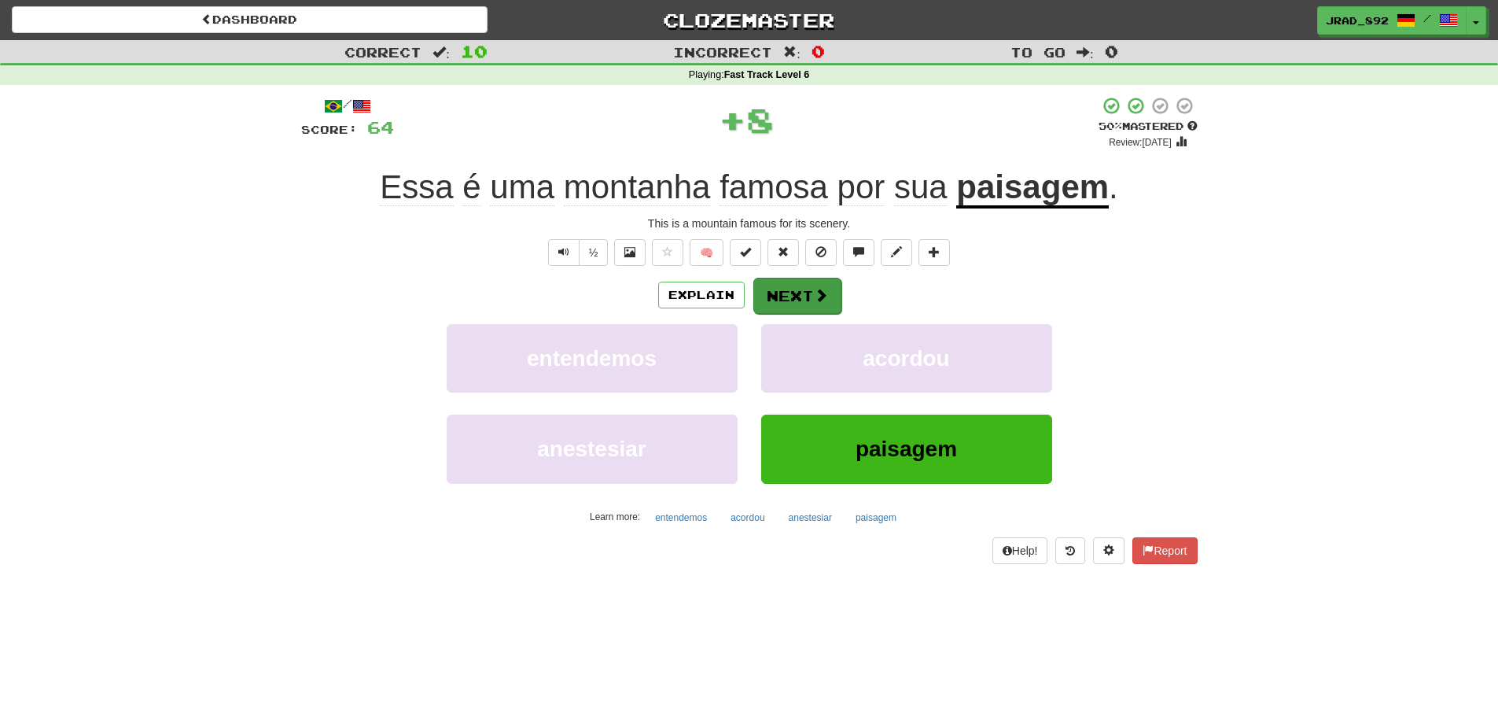
click at [805, 292] on button "Next" at bounding box center [797, 296] width 88 height 36
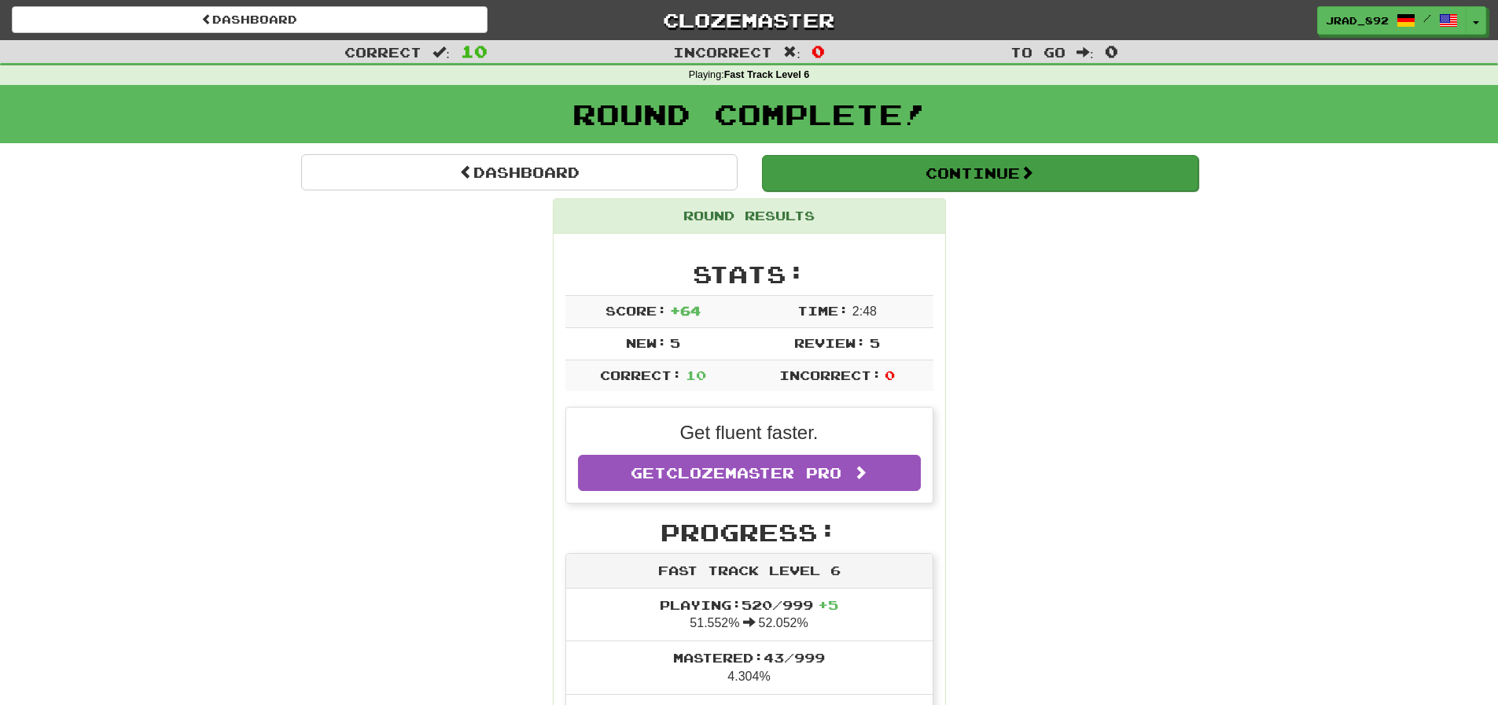
click at [897, 182] on button "Continue" at bounding box center [980, 173] width 436 height 36
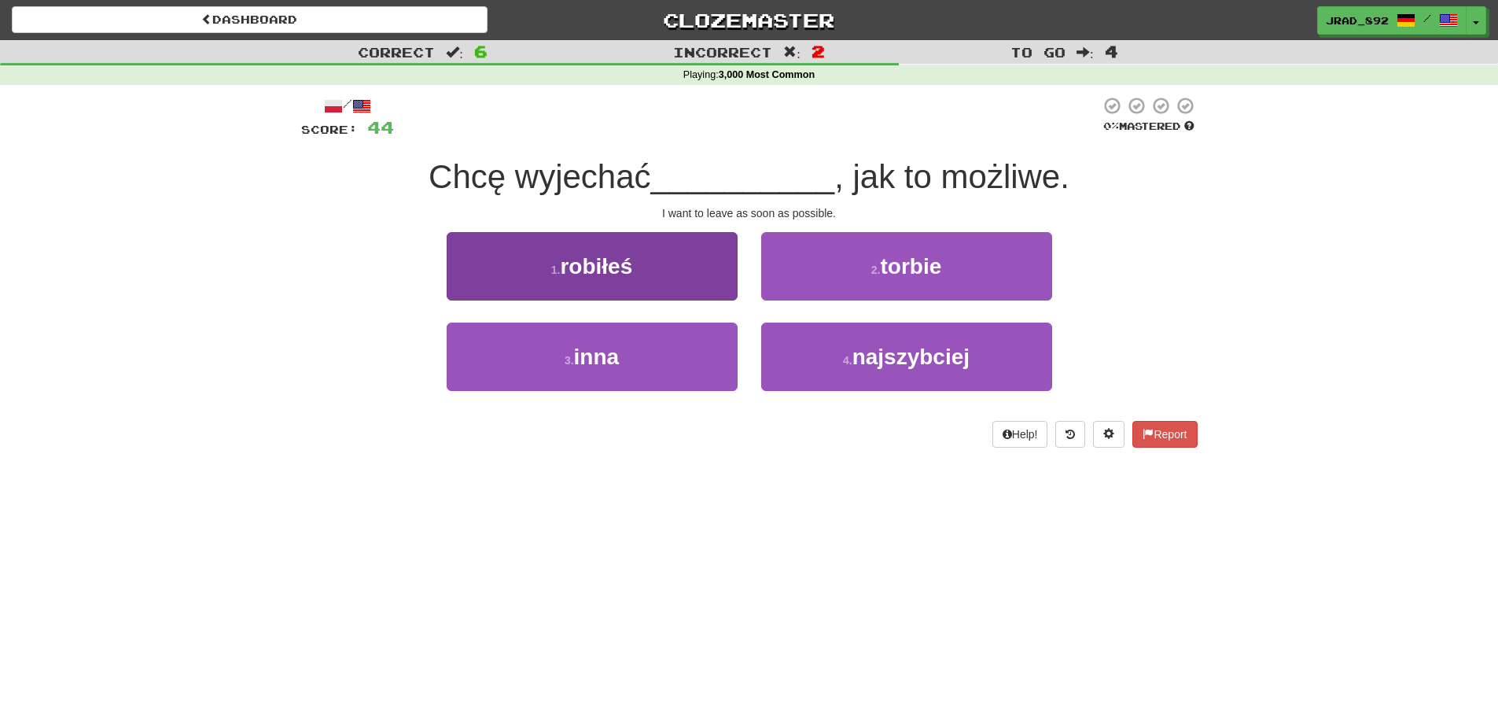
click at [632, 261] on span "robiłeś" at bounding box center [596, 266] width 72 height 24
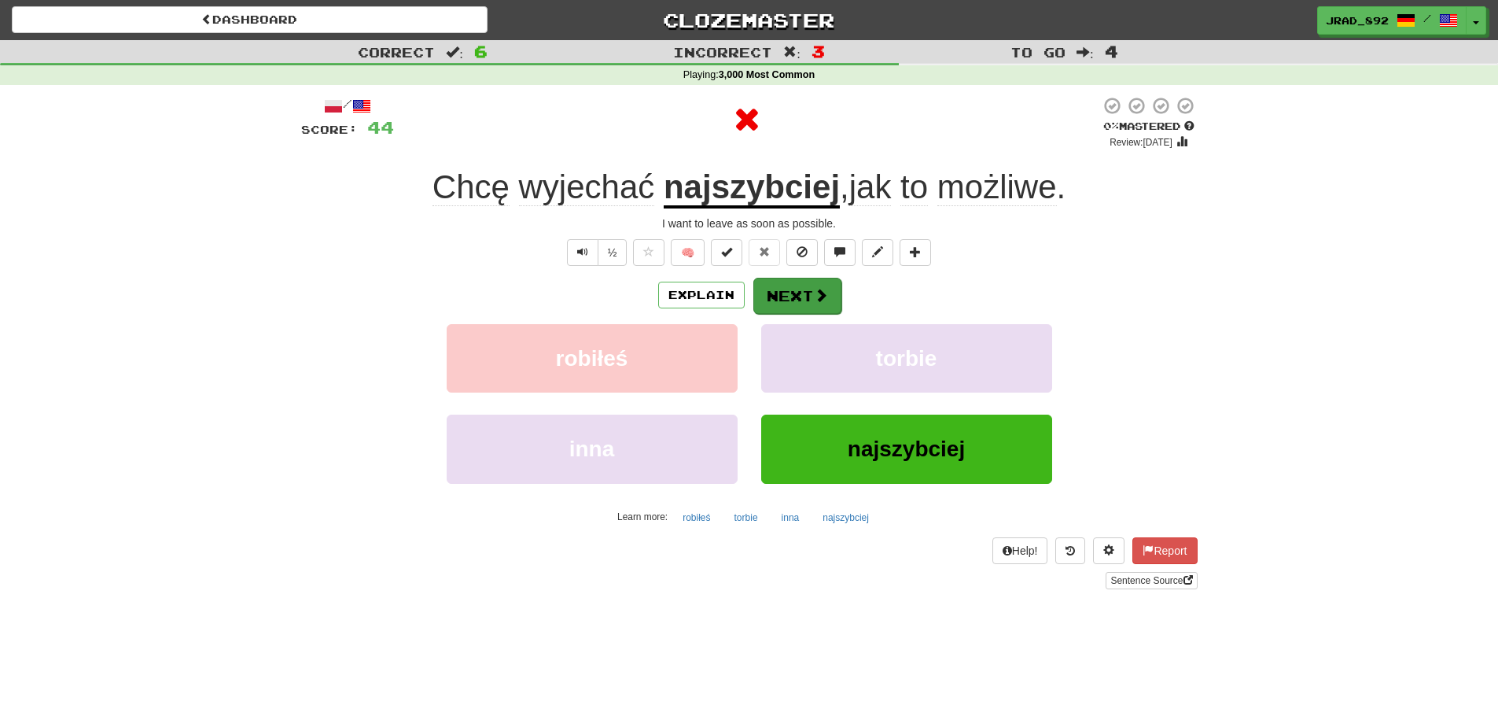
click at [786, 299] on button "Next" at bounding box center [797, 296] width 88 height 36
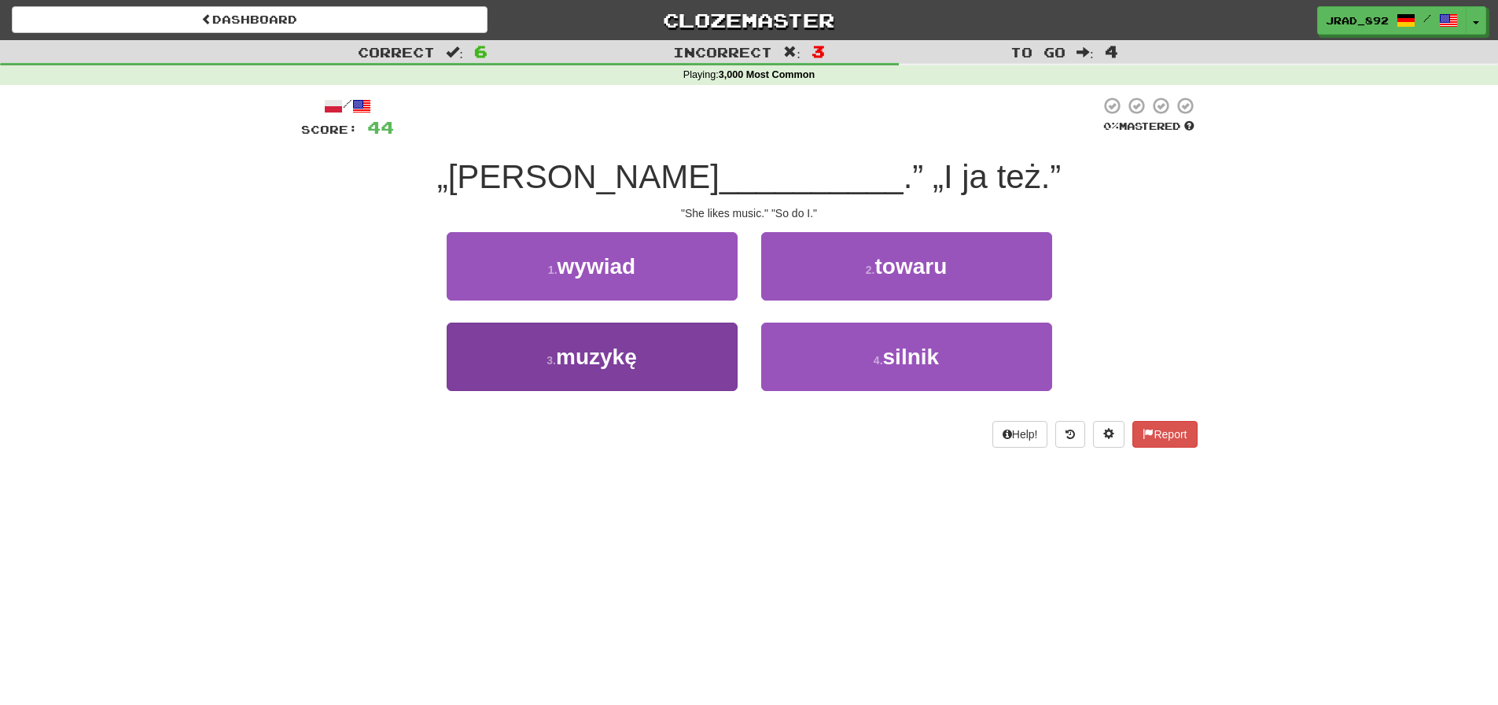
click at [676, 371] on button "3 . muzykę" at bounding box center [592, 356] width 291 height 68
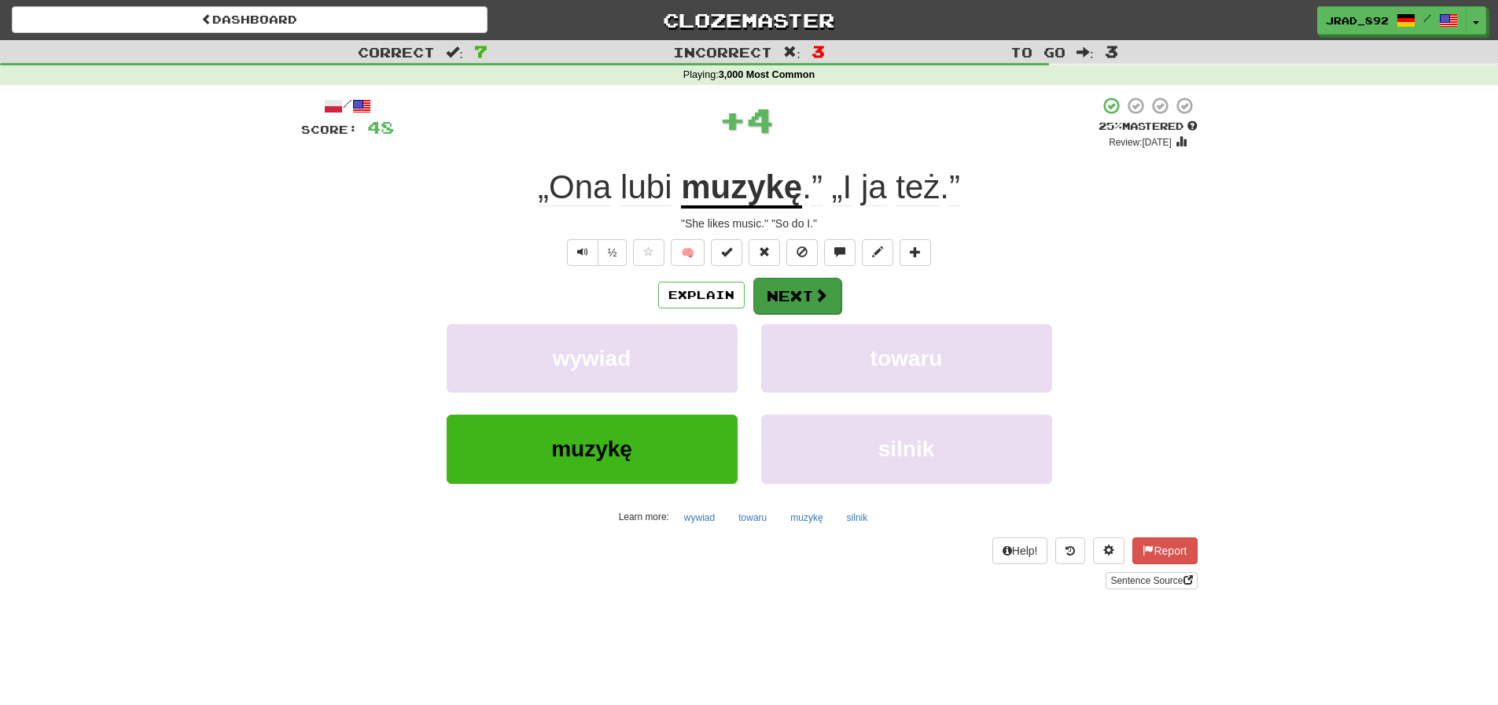
click at [789, 285] on button "Next" at bounding box center [797, 296] width 88 height 36
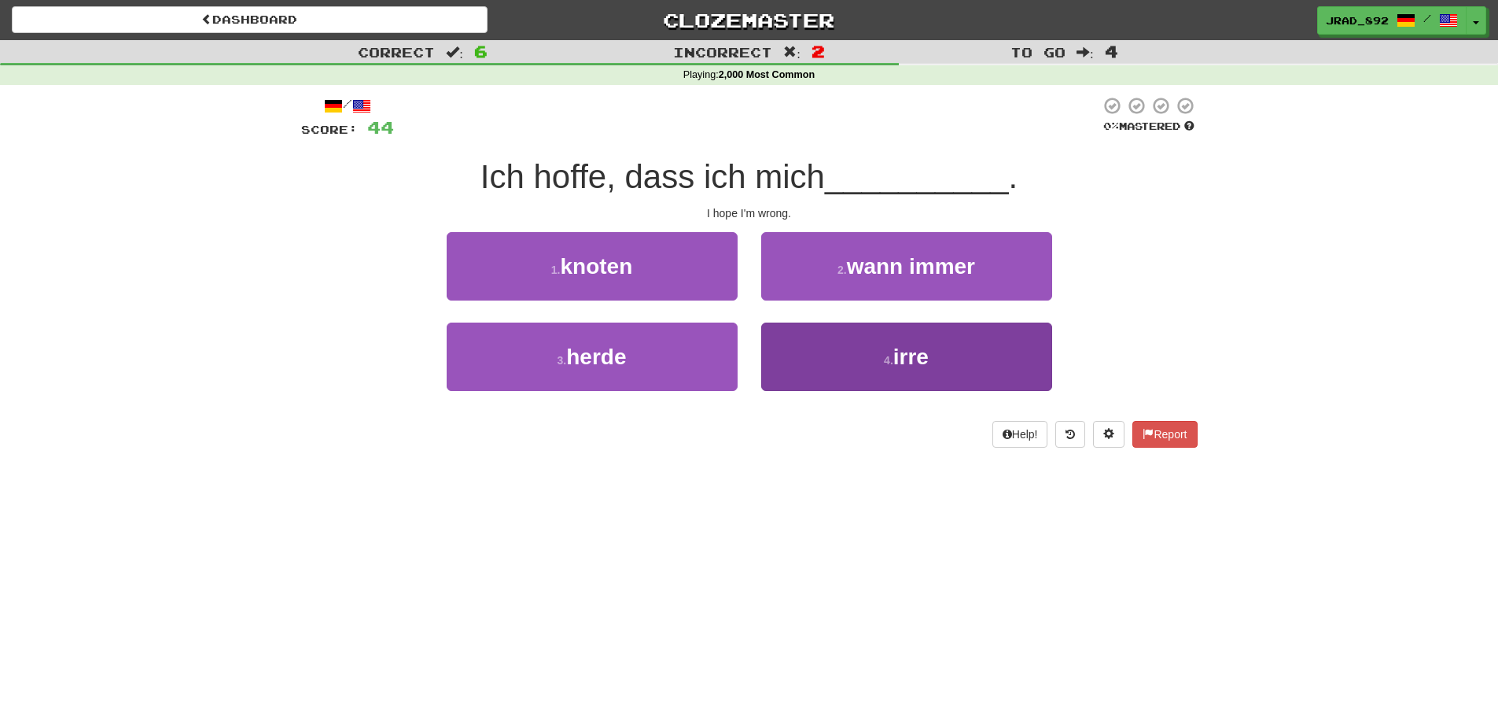
click at [906, 362] on span "irre" at bounding box center [910, 356] width 35 height 24
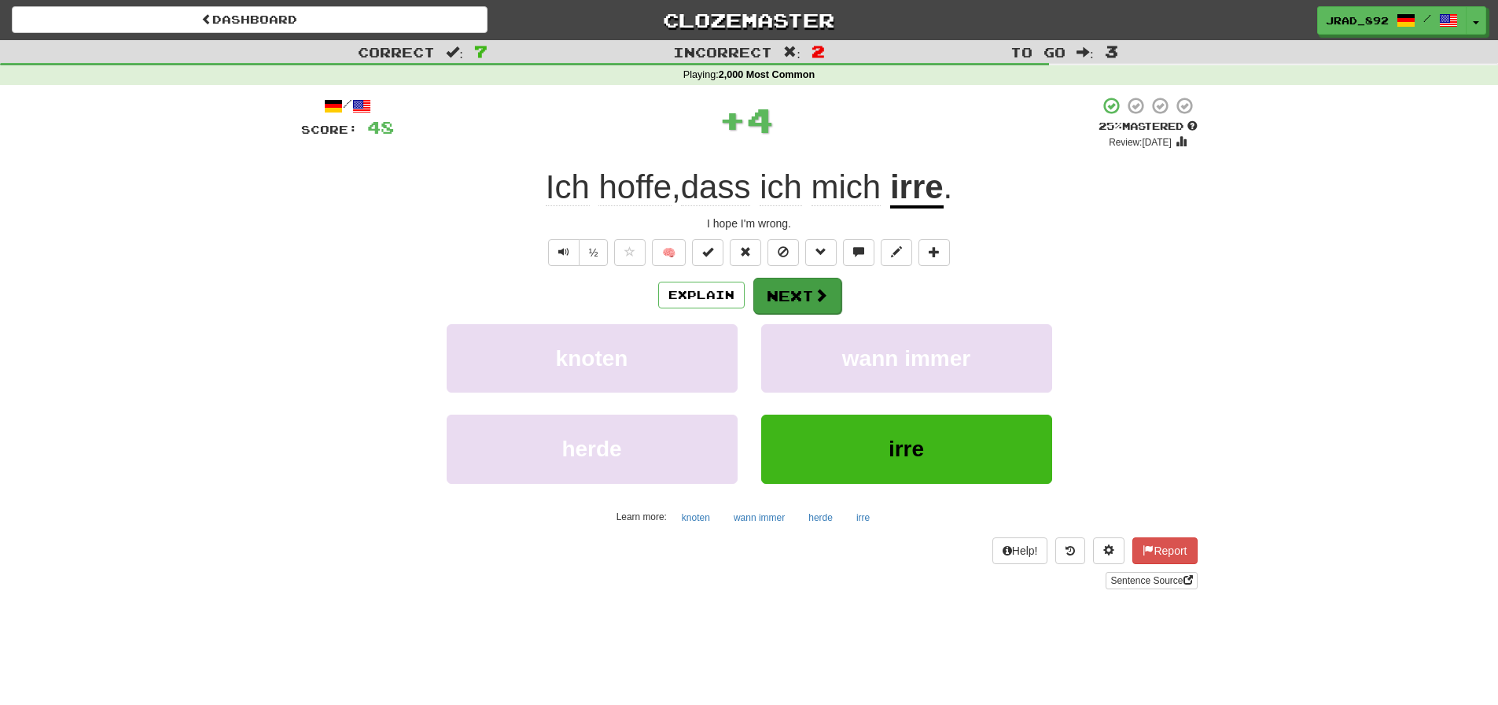
click at [819, 298] on span at bounding box center [821, 295] width 14 height 14
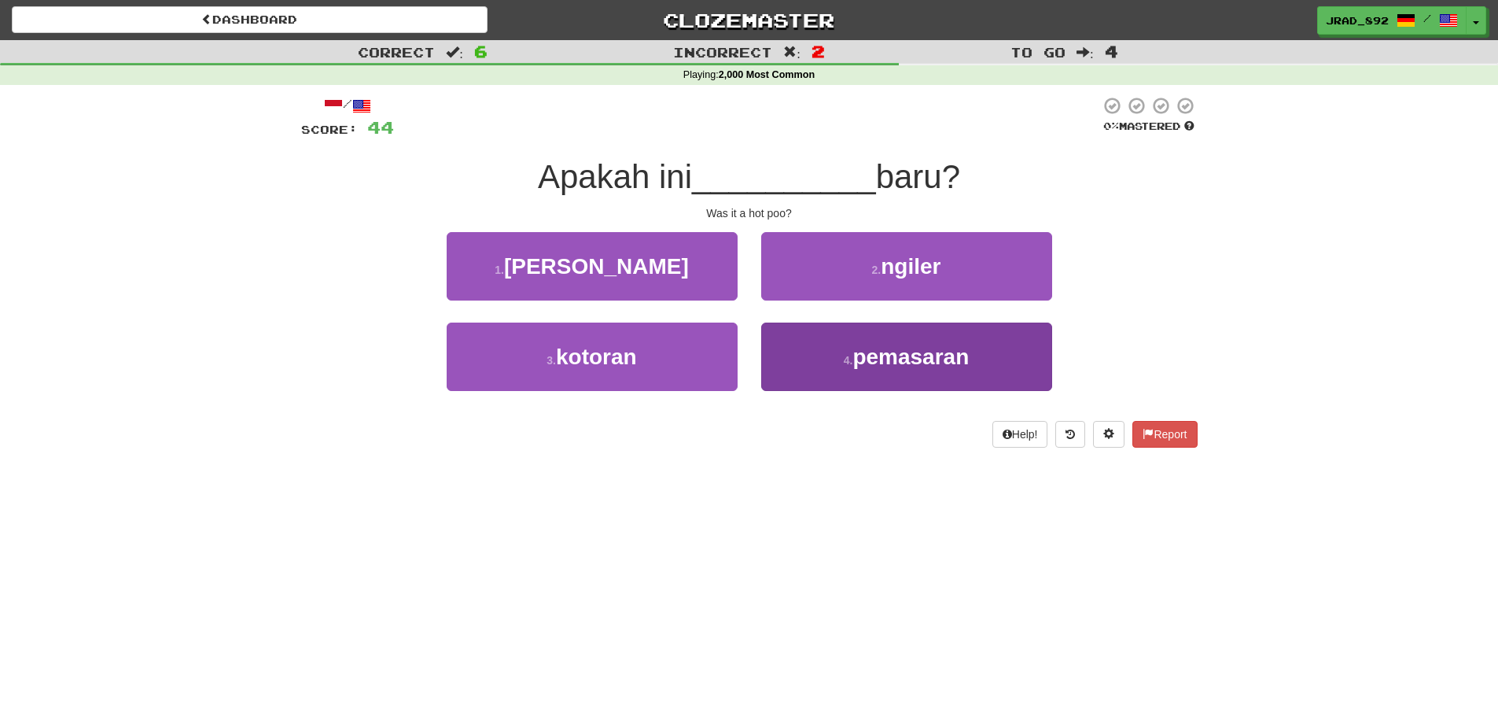
click at [915, 351] on span "pemasaran" at bounding box center [910, 356] width 116 height 24
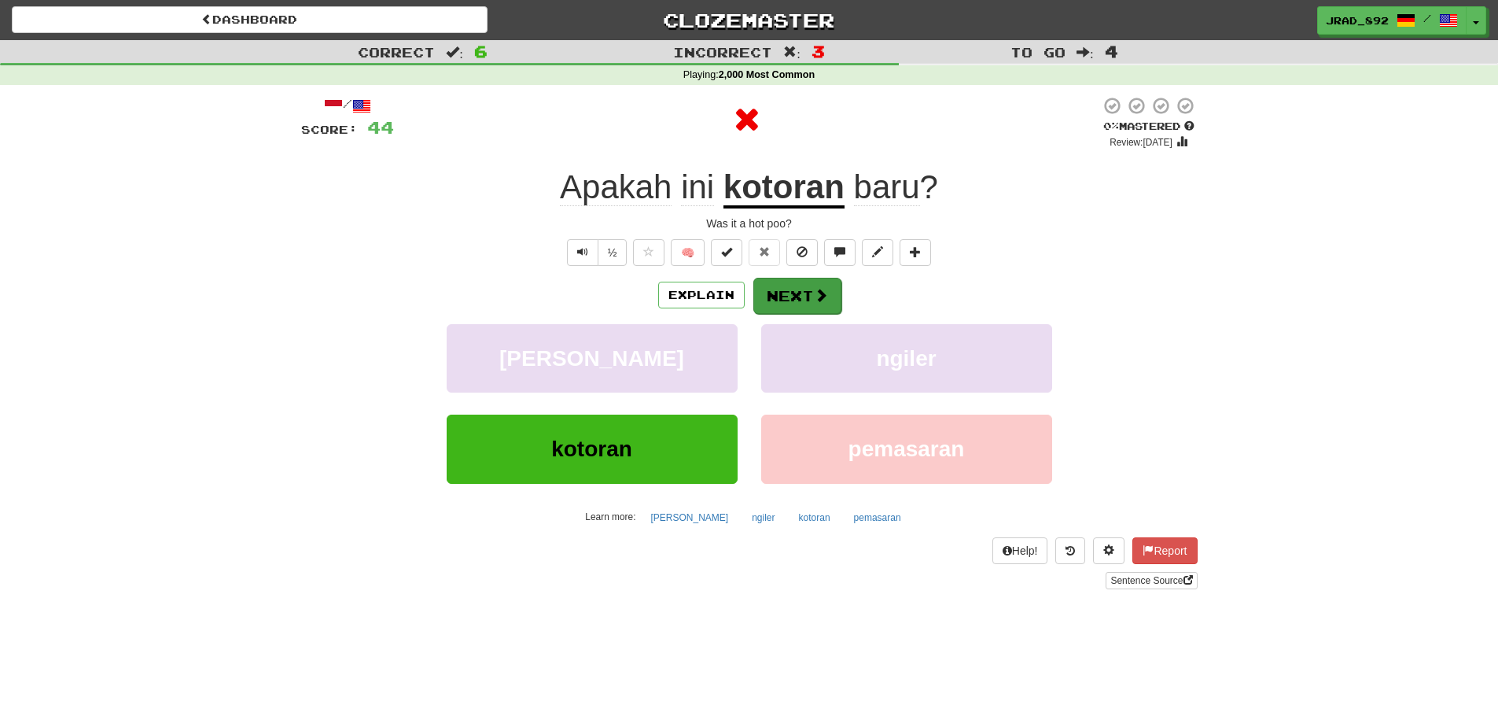
click at [799, 288] on button "Next" at bounding box center [797, 296] width 88 height 36
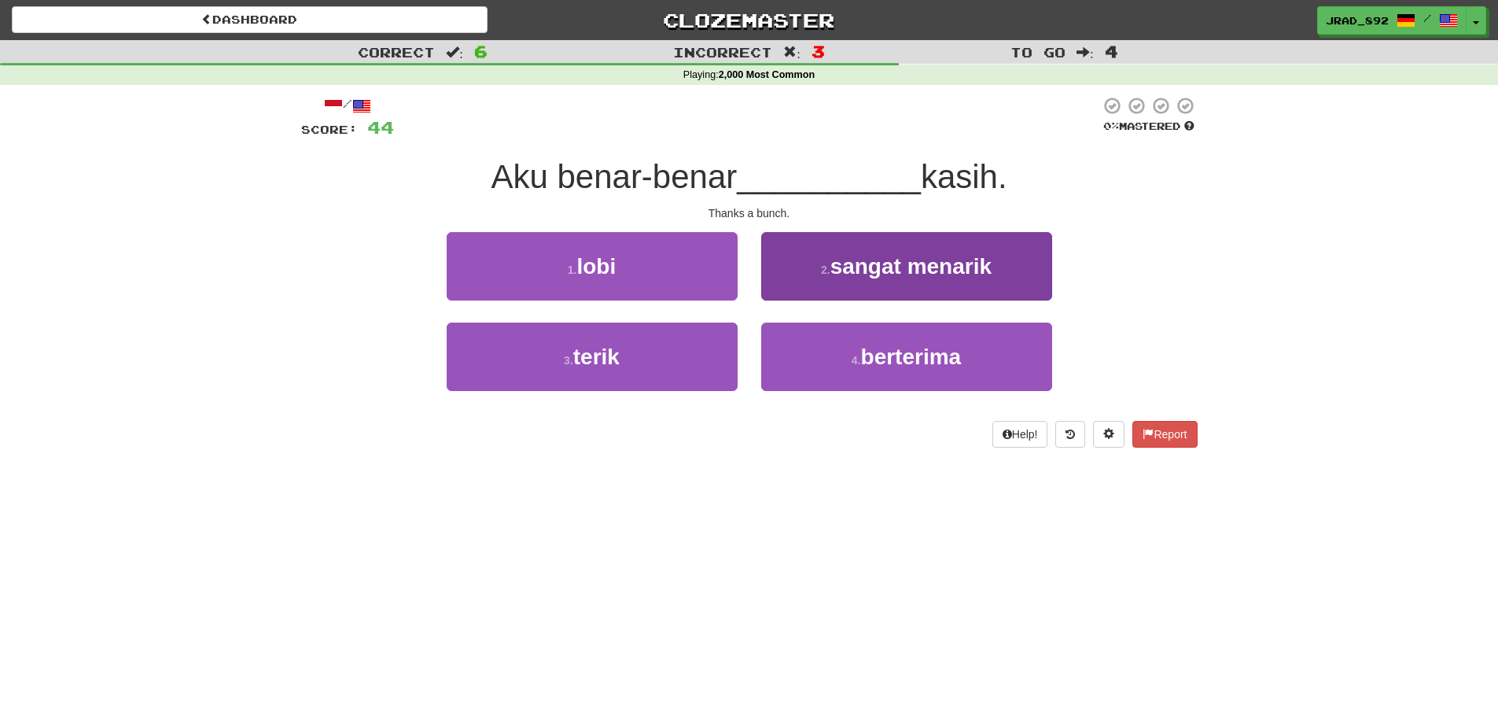
click at [890, 355] on span "berterima" at bounding box center [911, 356] width 101 height 24
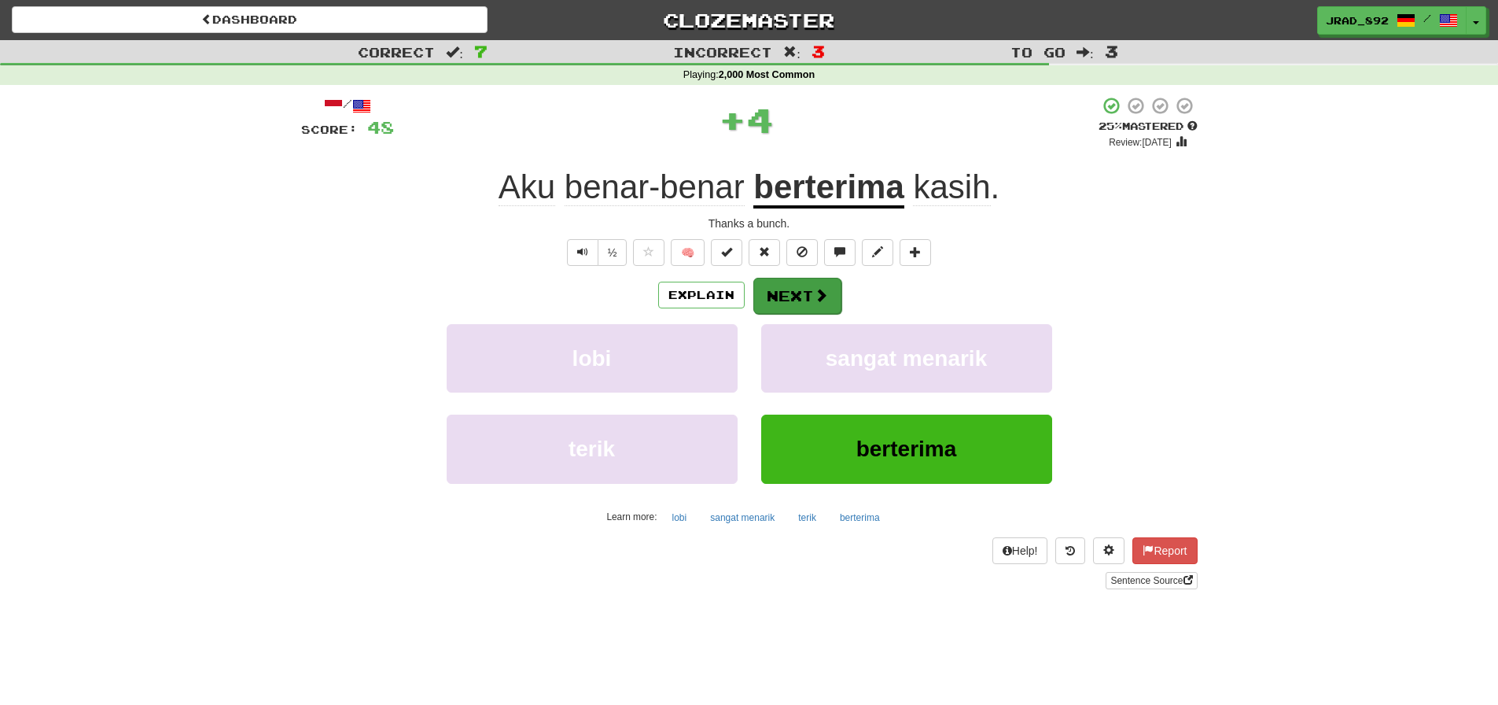
click at [800, 286] on button "Next" at bounding box center [797, 296] width 88 height 36
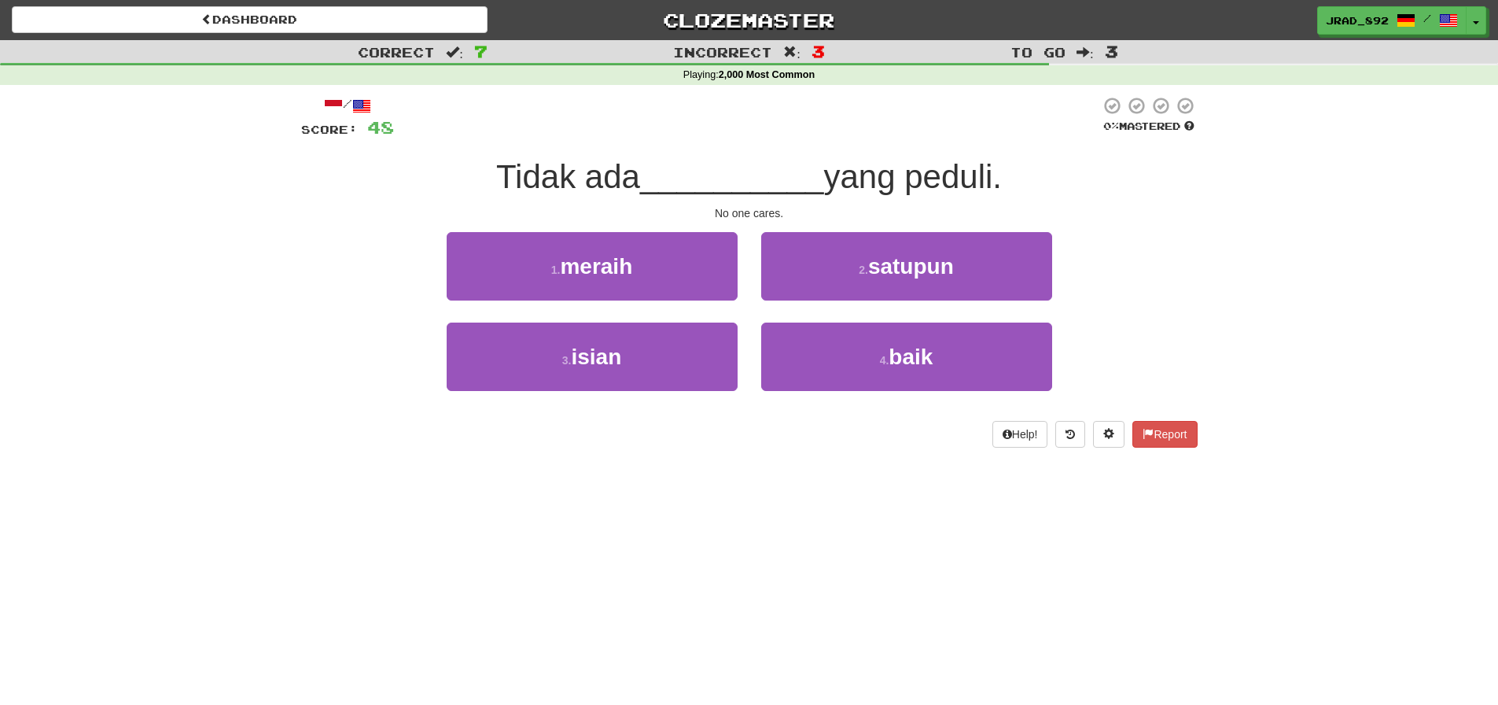
drag, startPoint x: 1202, startPoint y: 201, endPoint x: 1218, endPoint y: 193, distance: 18.0
click at [1202, 201] on div "/ Score: 48 0 % Mastered Tidak ada __________ yang peduli. No one cares. 1 . me…" at bounding box center [749, 277] width 920 height 385
